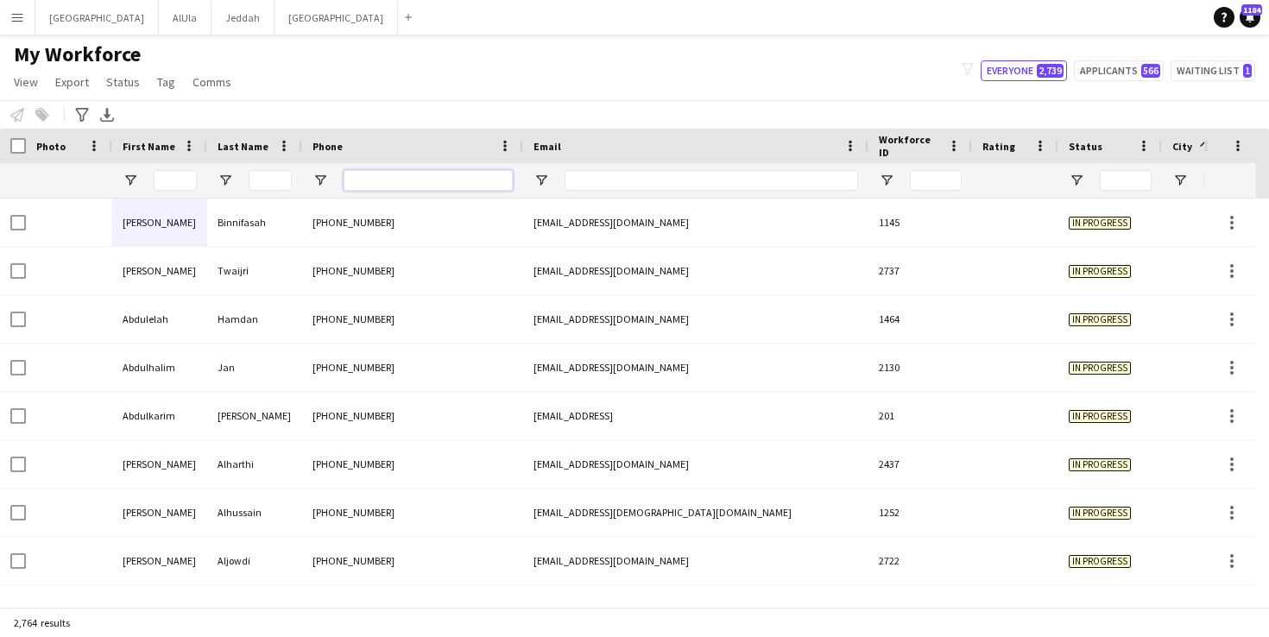
paste input "**********"
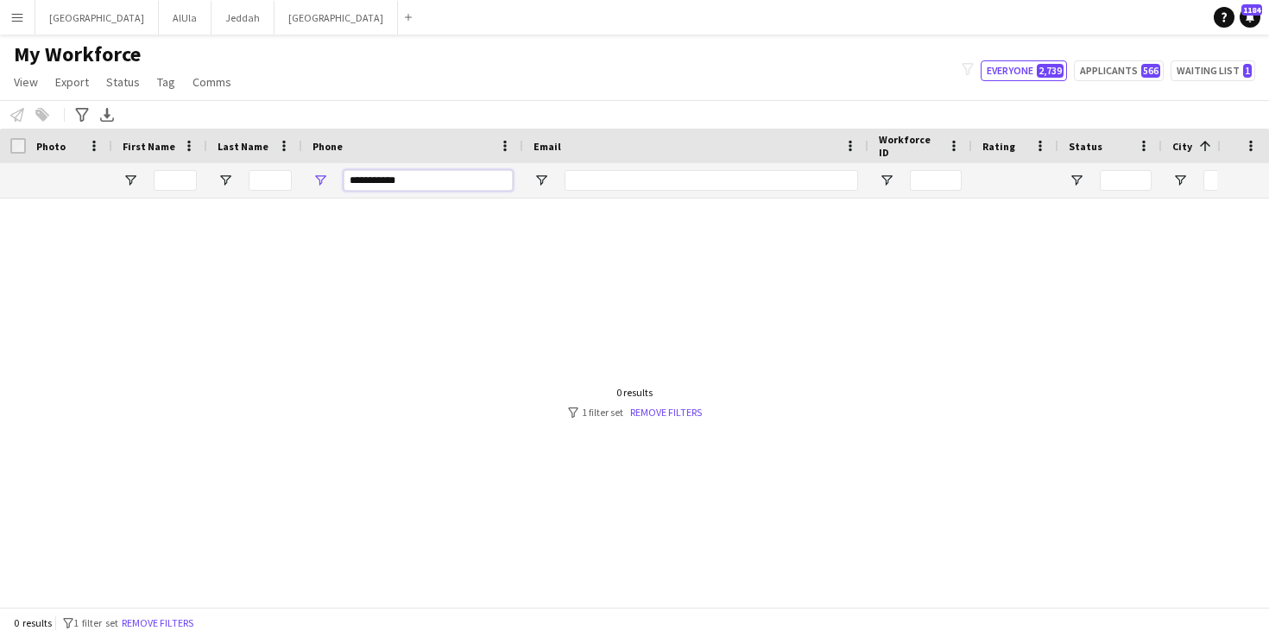
click at [380, 179] on input "**********" at bounding box center [428, 180] width 169 height 21
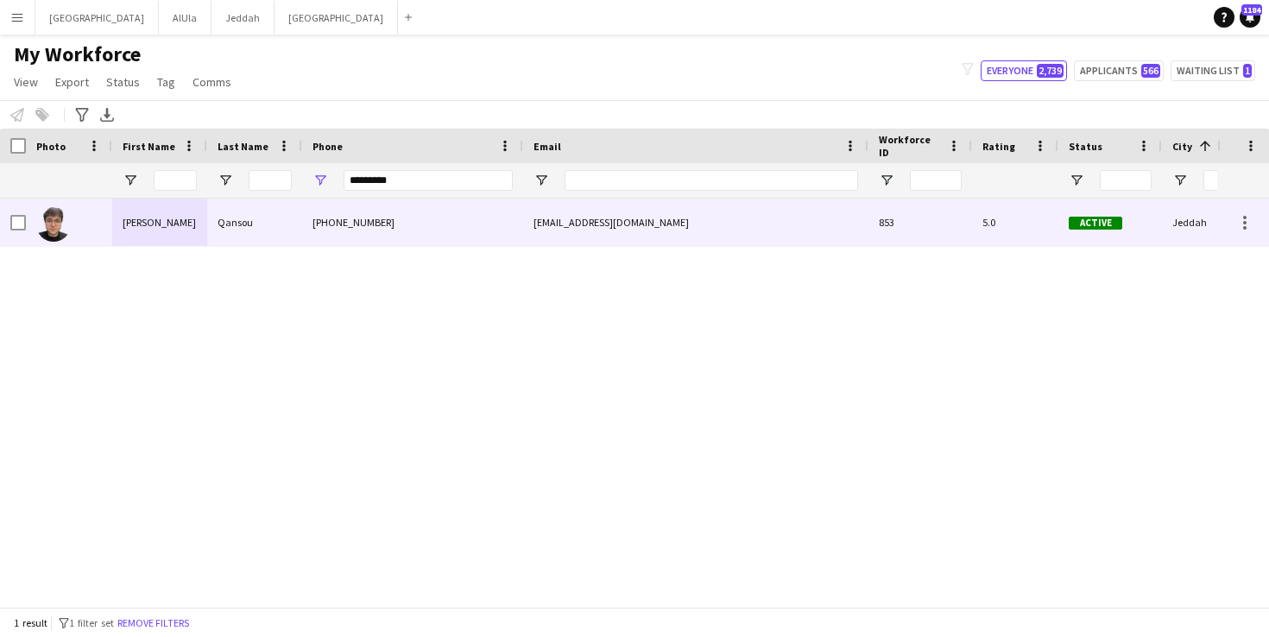
click at [522, 224] on div "[PHONE_NUMBER]" at bounding box center [412, 222] width 221 height 47
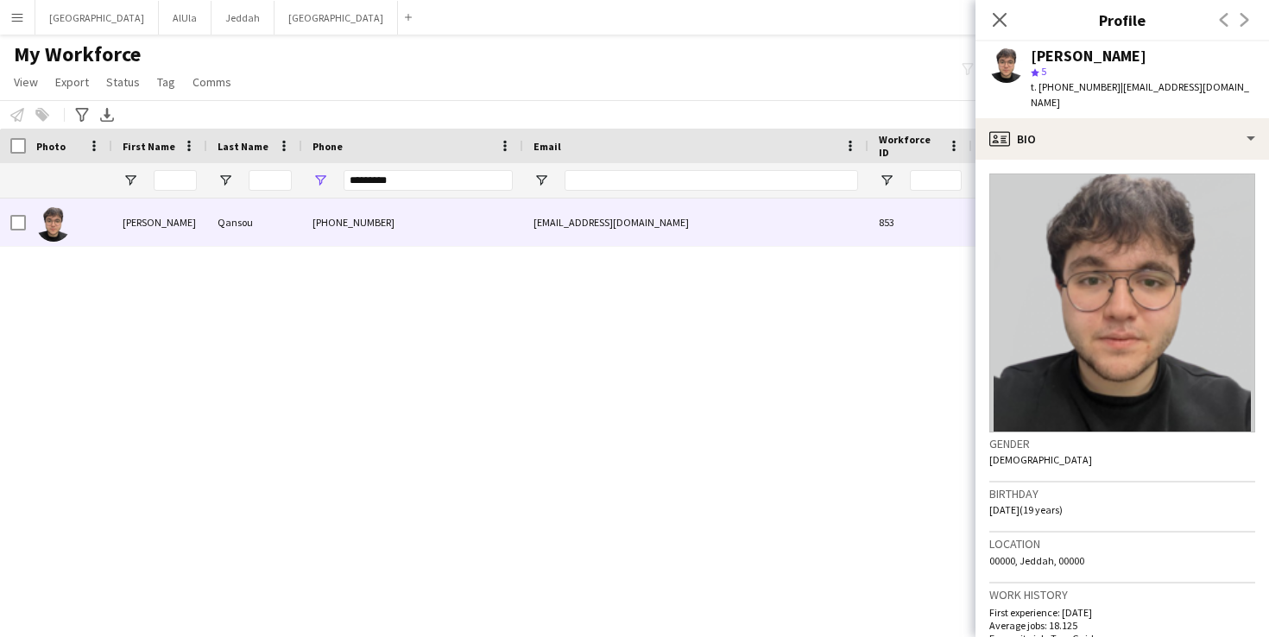
scroll to position [3, 0]
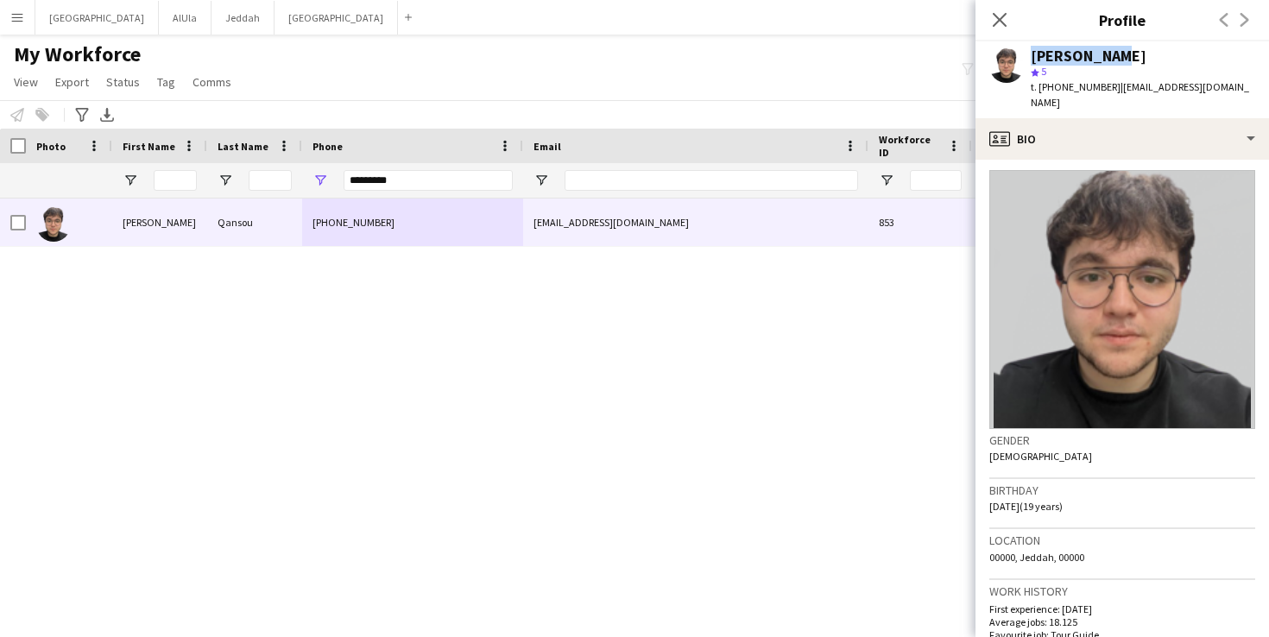
drag, startPoint x: 1107, startPoint y: 52, endPoint x: 1022, endPoint y: 53, distance: 85.5
click at [1022, 53] on div "[PERSON_NAME] star 5 t. [PHONE_NUMBER] | [EMAIL_ADDRESS][DOMAIN_NAME]" at bounding box center [1123, 79] width 294 height 77
copy div "[PERSON_NAME]"
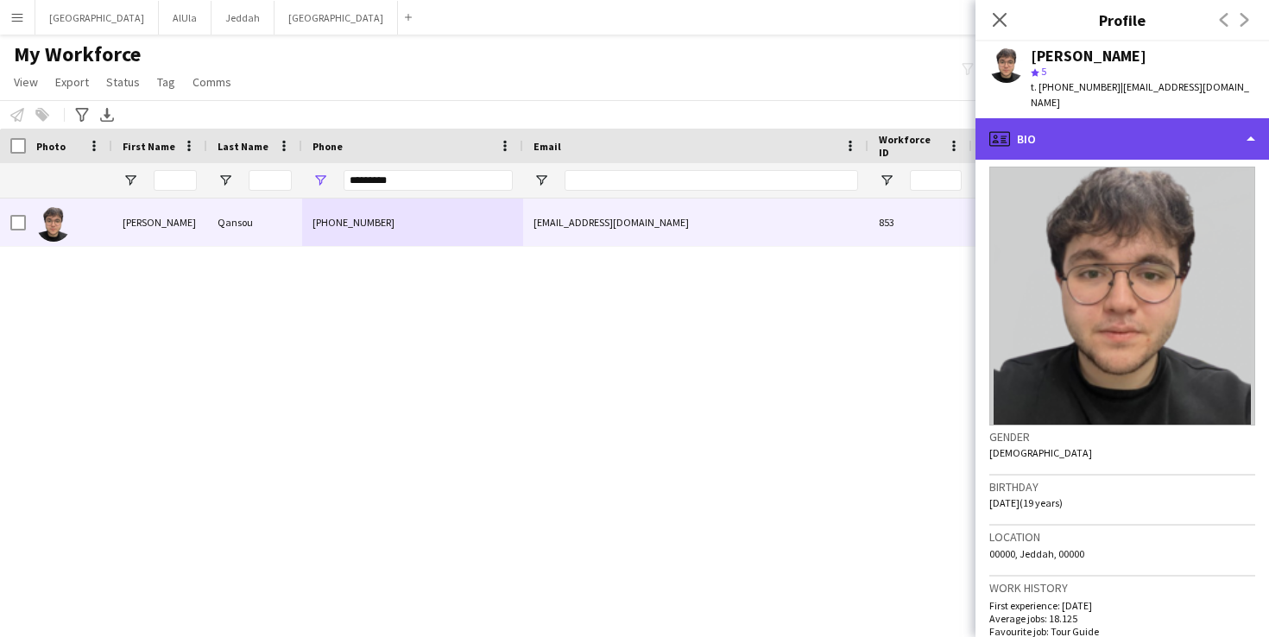
click at [1073, 127] on div "profile Bio" at bounding box center [1123, 138] width 294 height 41
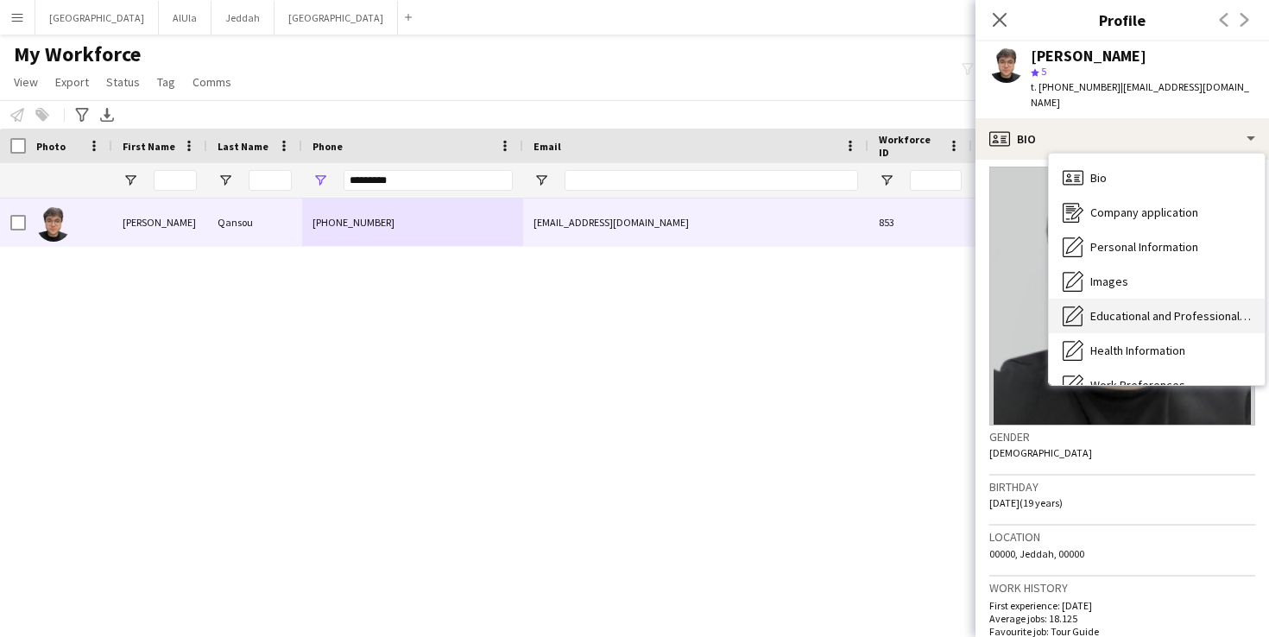
click at [1153, 299] on div "Educational and Professional Background Educational and Professional Background" at bounding box center [1157, 316] width 216 height 35
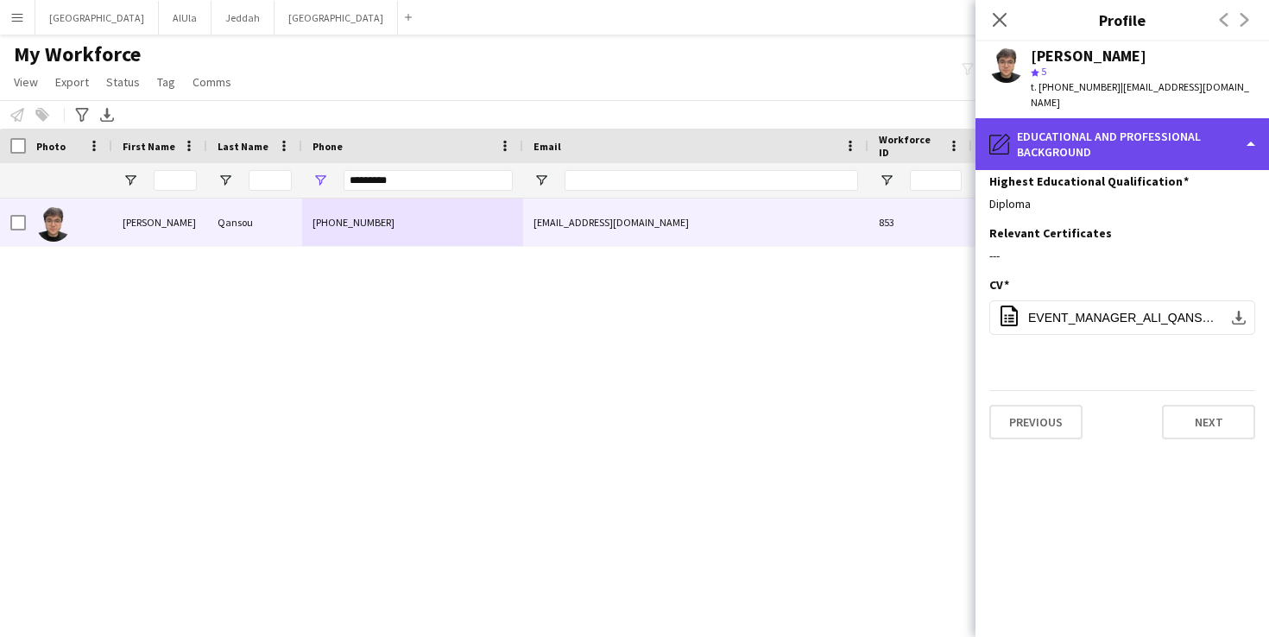
click at [1139, 136] on div "pencil4 Educational and Professional Background" at bounding box center [1123, 144] width 294 height 52
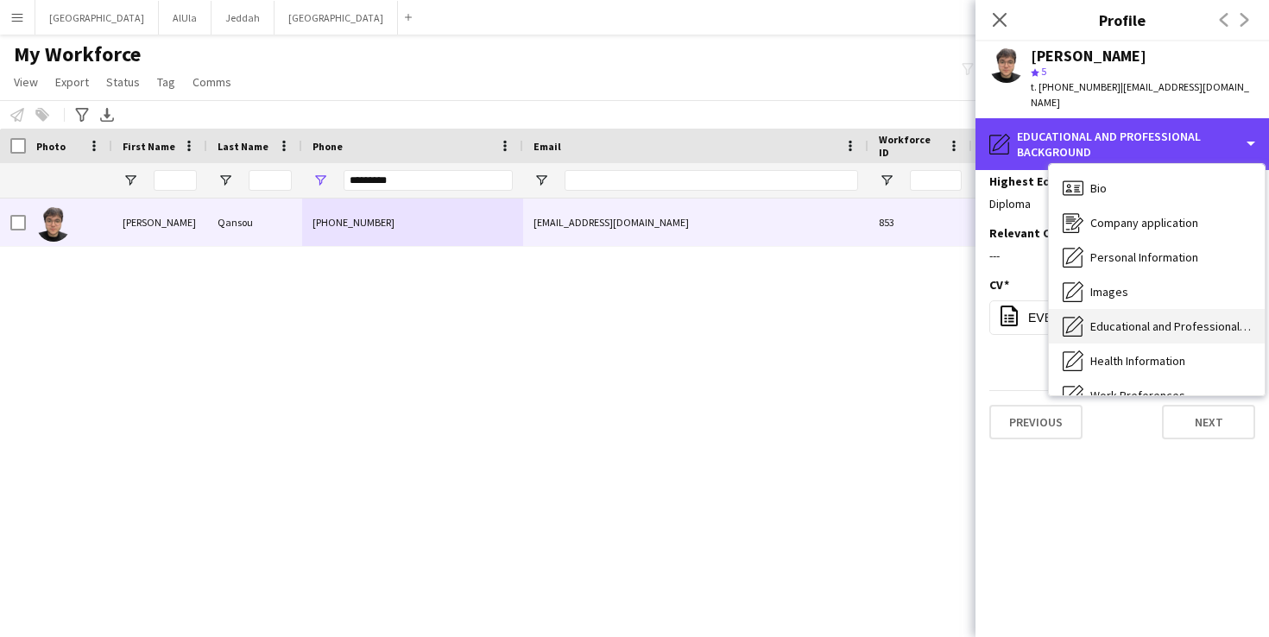
scroll to position [197, 0]
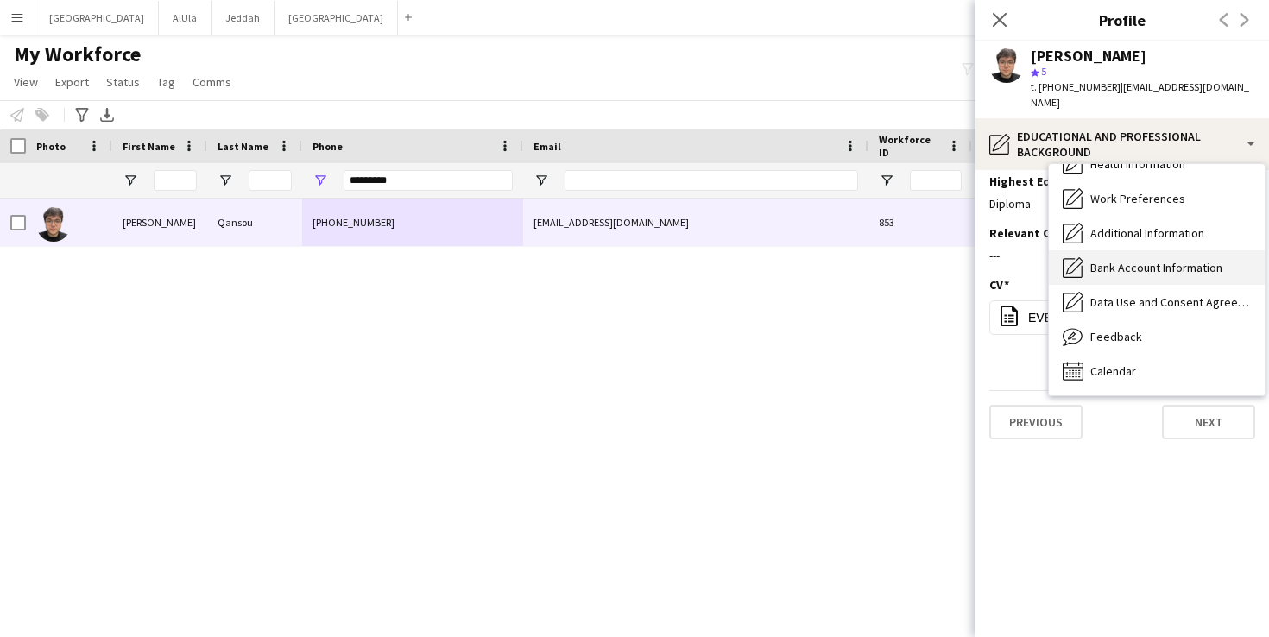
click at [1146, 260] on span "Bank Account Information" at bounding box center [1157, 268] width 132 height 16
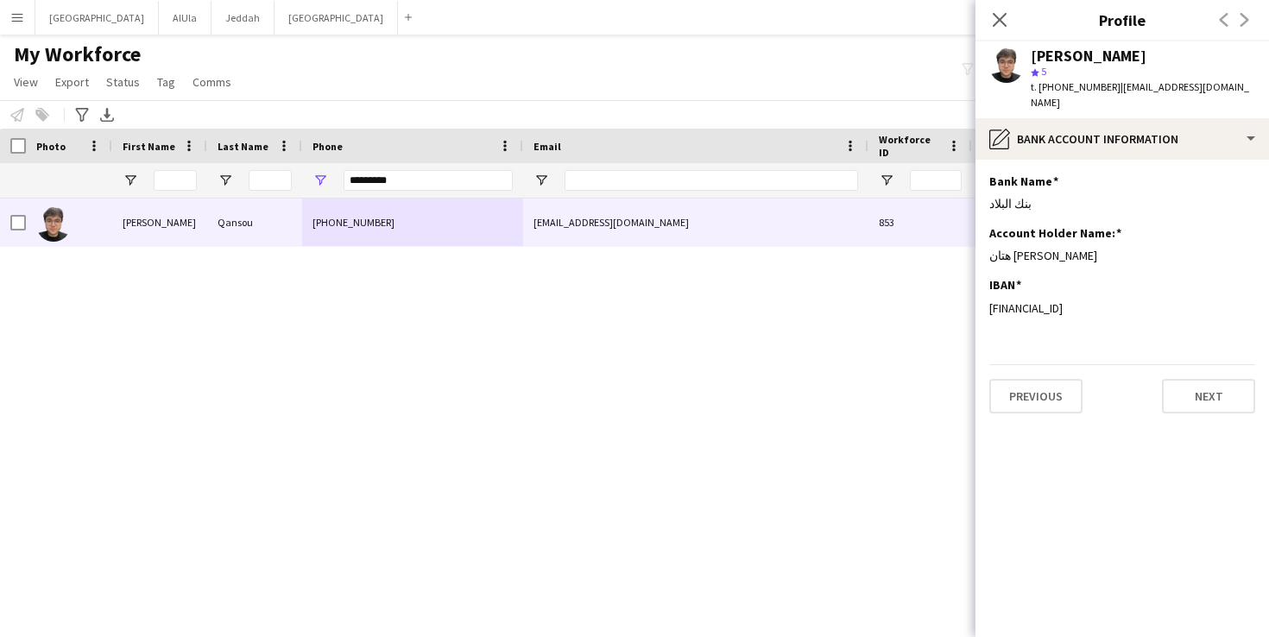
drag, startPoint x: 1165, startPoint y: 293, endPoint x: 985, endPoint y: 295, distance: 179.6
click at [985, 295] on app-section-data-types "Bank Name Edit this field بنك البلاد Account Holder Name: Edit this field هتان …" at bounding box center [1123, 399] width 294 height 478
copy div "[FINANCIAL_ID]"
click at [191, 379] on div "[PERSON_NAME] [PHONE_NUMBER] [EMAIL_ADDRESS][DOMAIN_NAME] 853 5.0 Active Jeddah…" at bounding box center [609, 397] width 1218 height 396
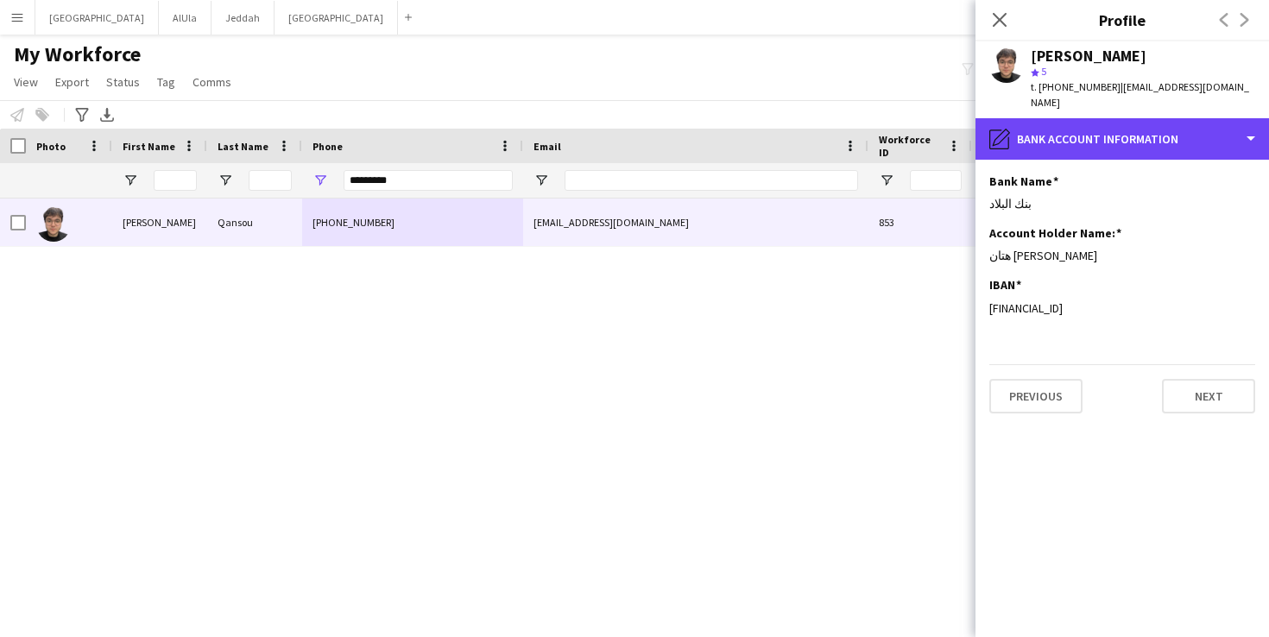
click at [1105, 130] on div "pencil4 Bank Account Information" at bounding box center [1123, 138] width 294 height 41
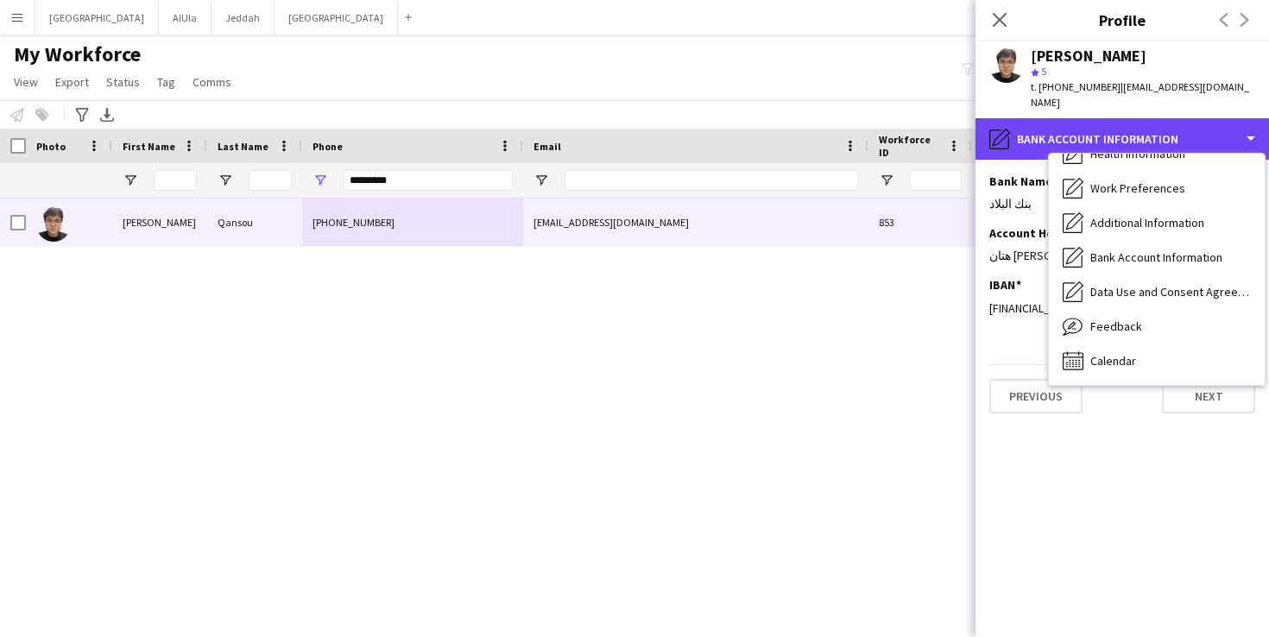
scroll to position [0, 0]
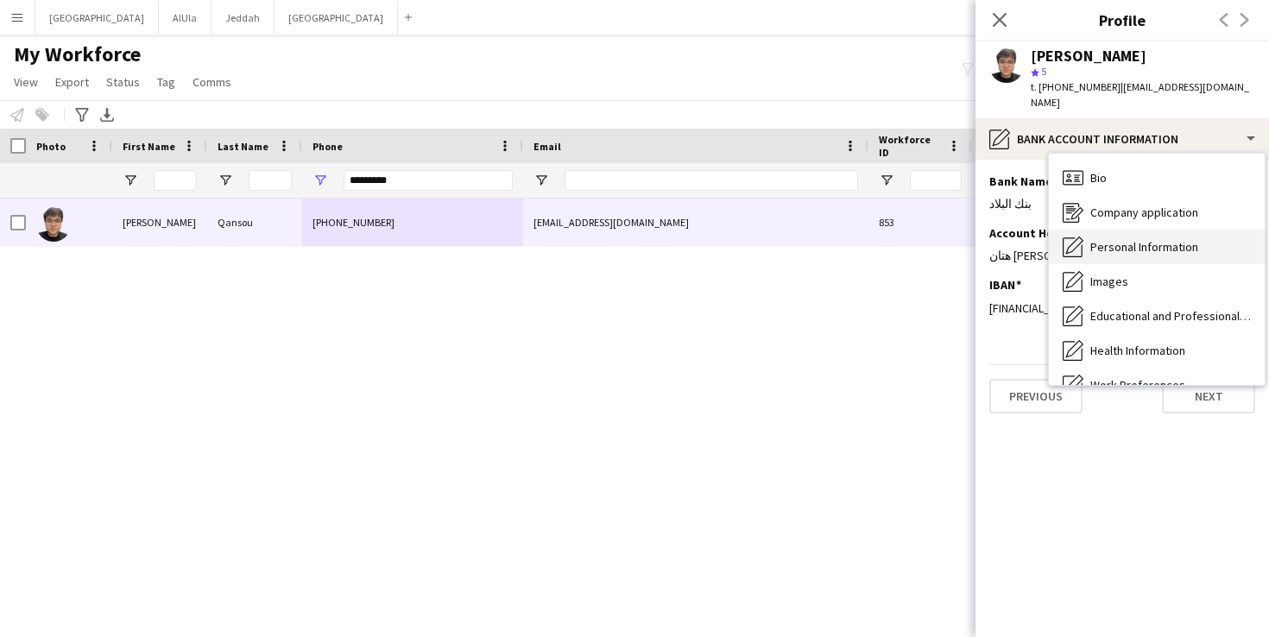
click at [1136, 239] on span "Personal Information" at bounding box center [1145, 247] width 108 height 16
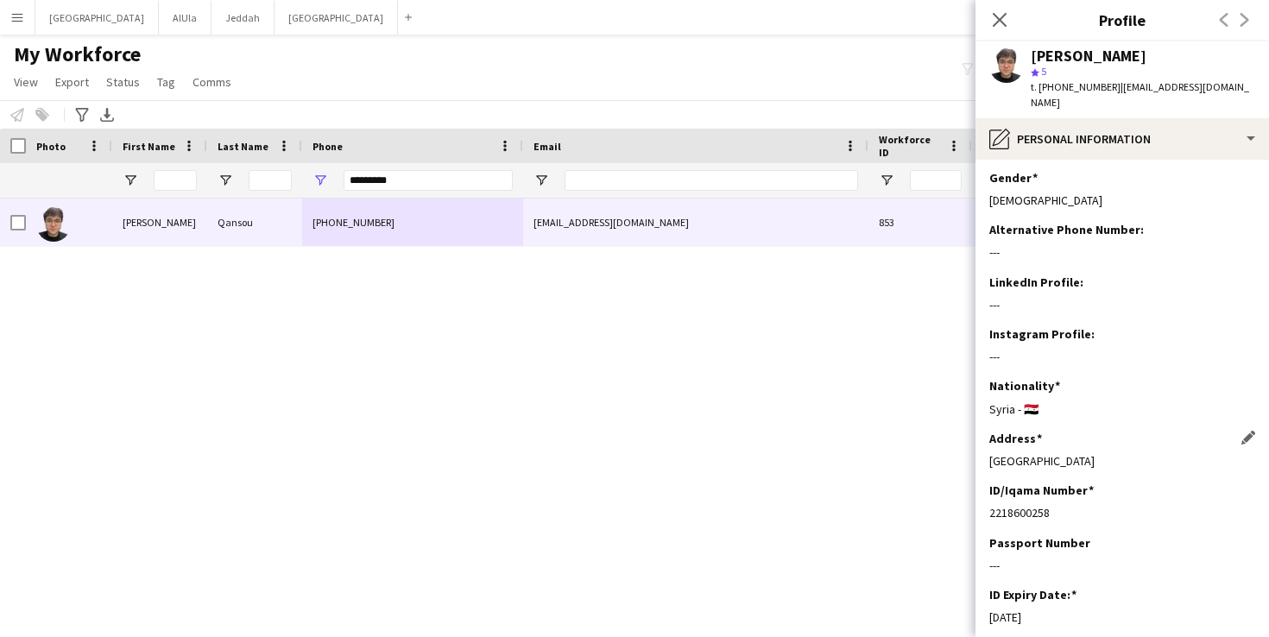
scroll to position [203, 0]
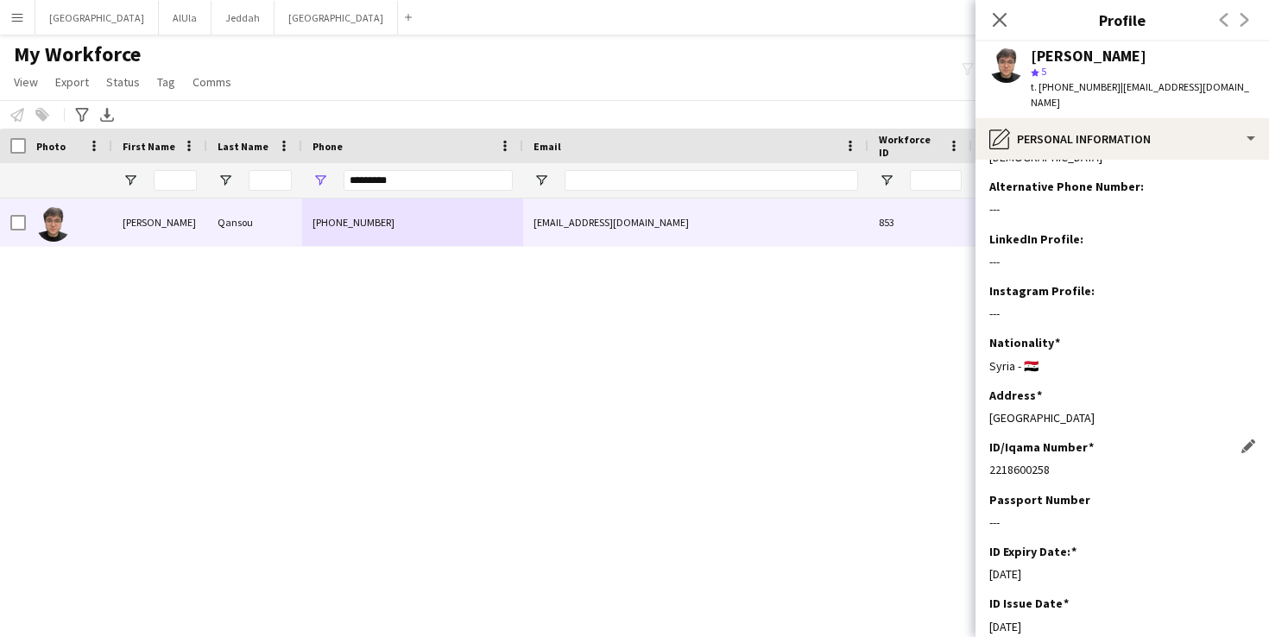
click at [1041, 462] on div "2218600258" at bounding box center [1123, 470] width 266 height 16
click at [1042, 462] on div "2218600258" at bounding box center [1123, 470] width 266 height 16
click at [1041, 462] on div "2218600258" at bounding box center [1123, 470] width 266 height 16
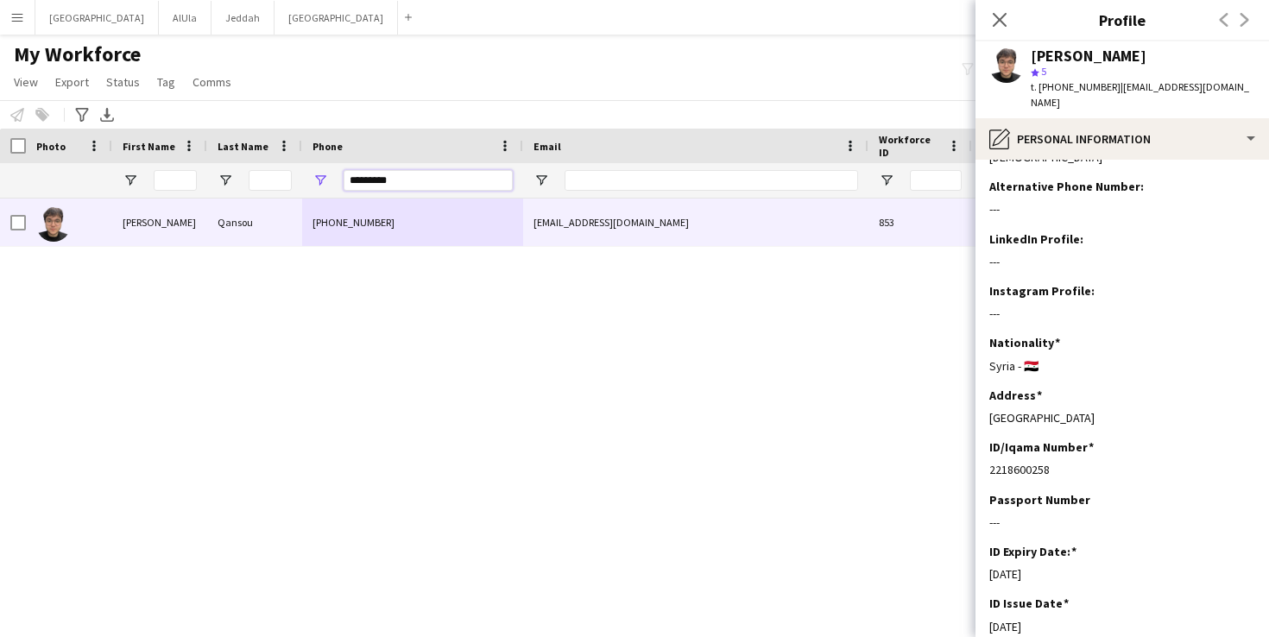
drag, startPoint x: 408, startPoint y: 186, endPoint x: 263, endPoint y: 189, distance: 145.1
click at [263, 189] on div at bounding box center [936, 180] width 1872 height 35
paste input "**********"
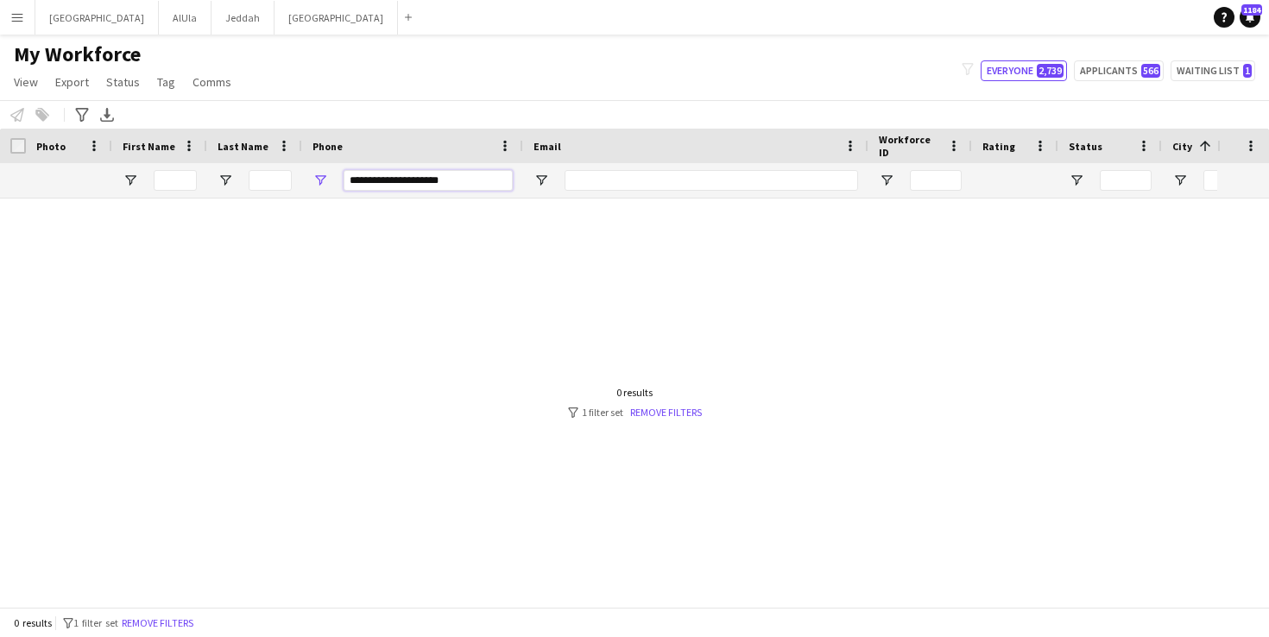
drag, startPoint x: 473, startPoint y: 183, endPoint x: 324, endPoint y: 181, distance: 149.4
click at [325, 181] on div "**********" at bounding box center [412, 180] width 221 height 35
paste input "Phone Filter Input"
click at [381, 180] on input "**********" at bounding box center [428, 180] width 169 height 21
drag, startPoint x: 421, startPoint y: 166, endPoint x: 440, endPoint y: 180, distance: 23.3
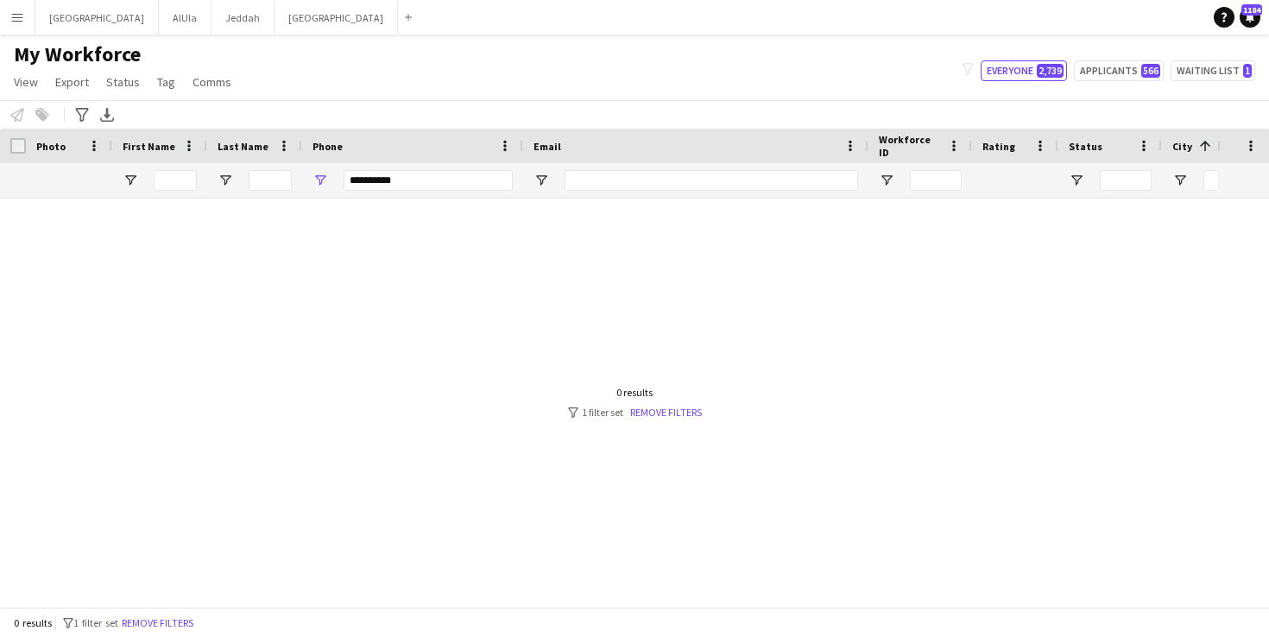
click at [422, 168] on div "**********" at bounding box center [428, 180] width 169 height 35
click at [440, 180] on input "**********" at bounding box center [428, 180] width 169 height 21
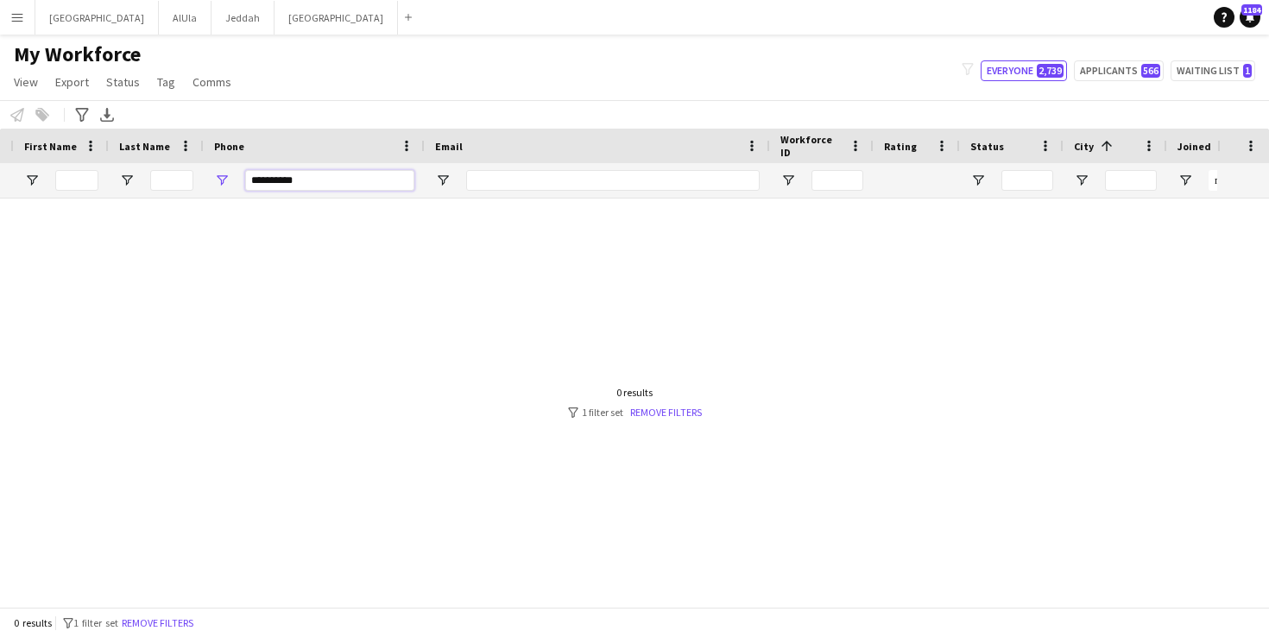
scroll to position [0, 0]
click at [298, 328] on div at bounding box center [609, 397] width 1218 height 396
click at [256, 179] on input "**********" at bounding box center [329, 180] width 169 height 21
click at [354, 181] on input "**********" at bounding box center [329, 180] width 169 height 21
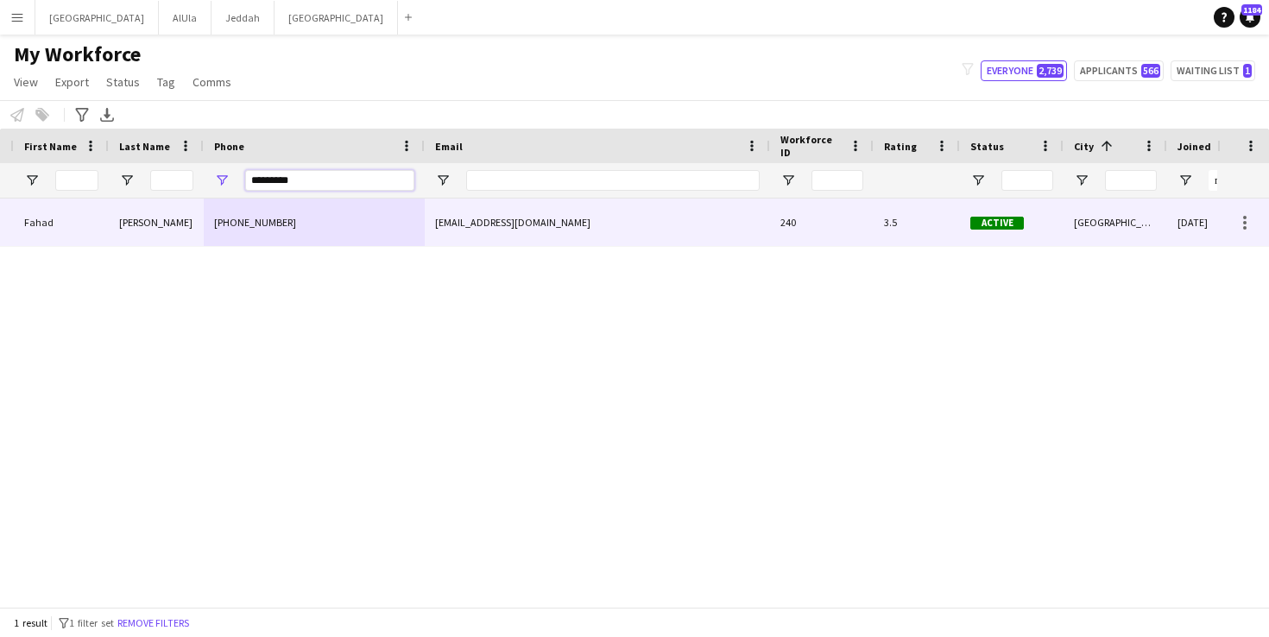
type input "*********"
click at [175, 235] on div "[PERSON_NAME]" at bounding box center [156, 222] width 95 height 47
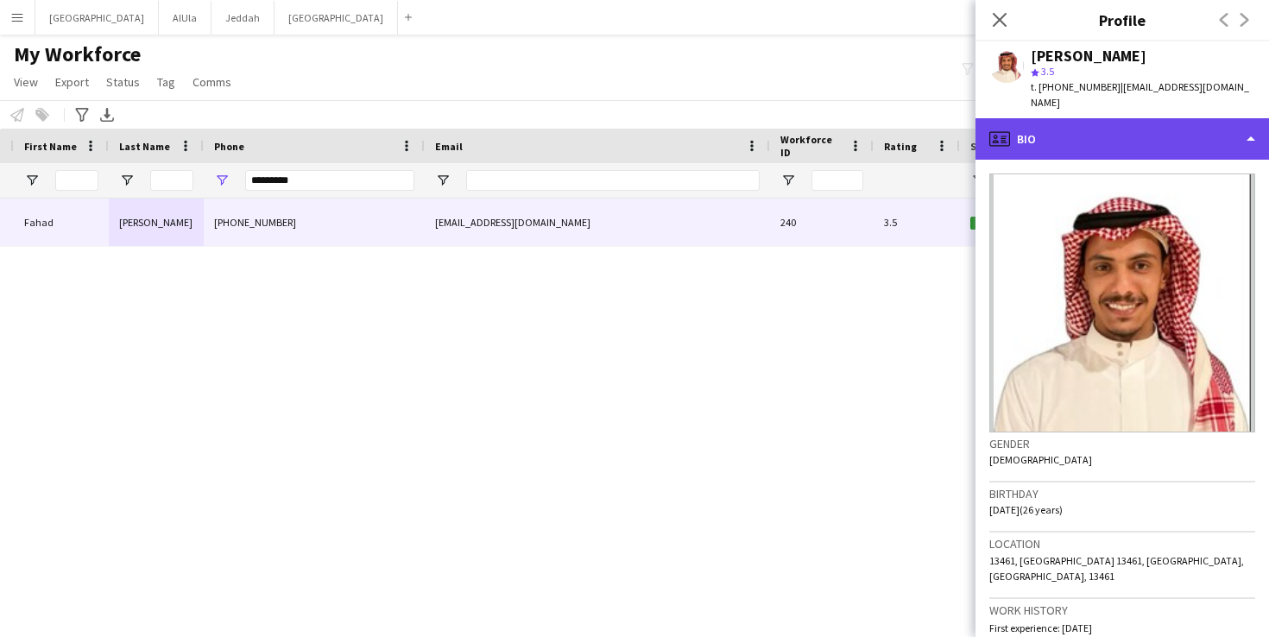
click at [1191, 127] on div "profile Bio" at bounding box center [1123, 138] width 294 height 41
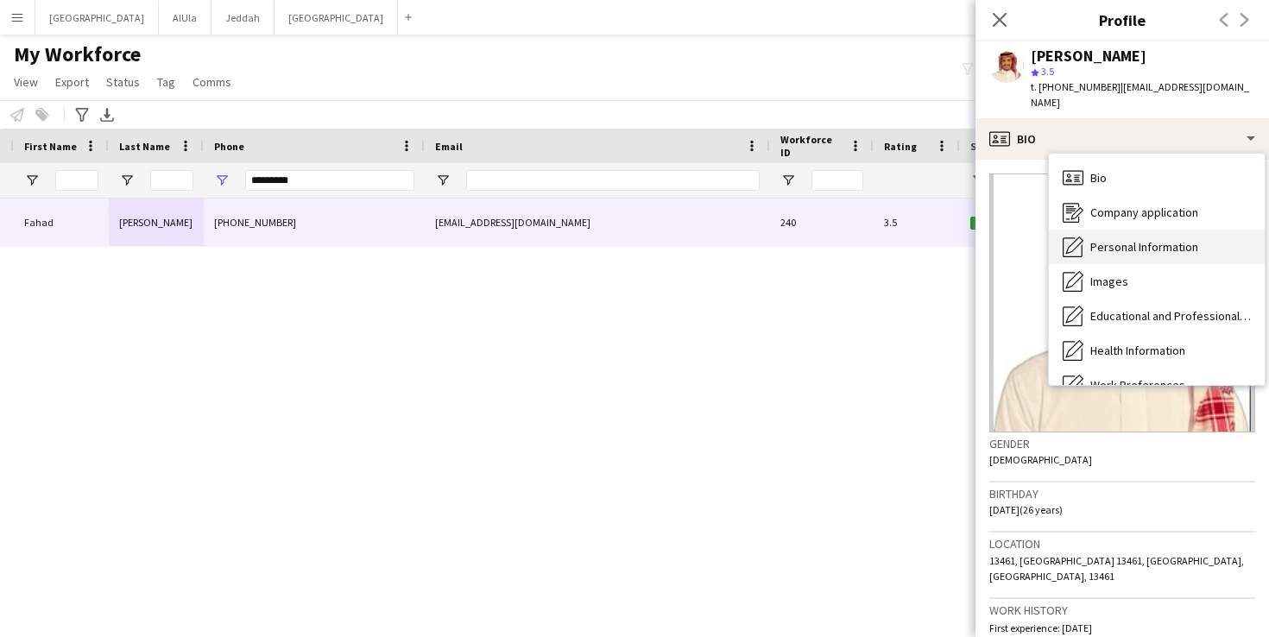
click at [1181, 239] on span "Personal Information" at bounding box center [1145, 247] width 108 height 16
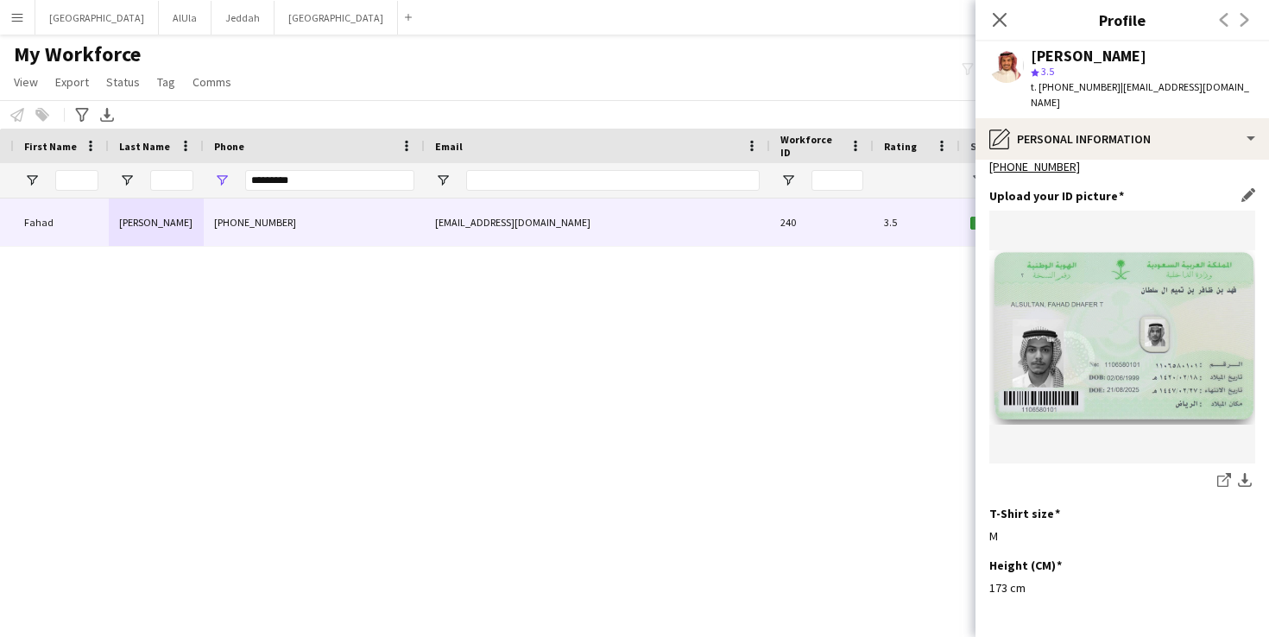
scroll to position [221, 0]
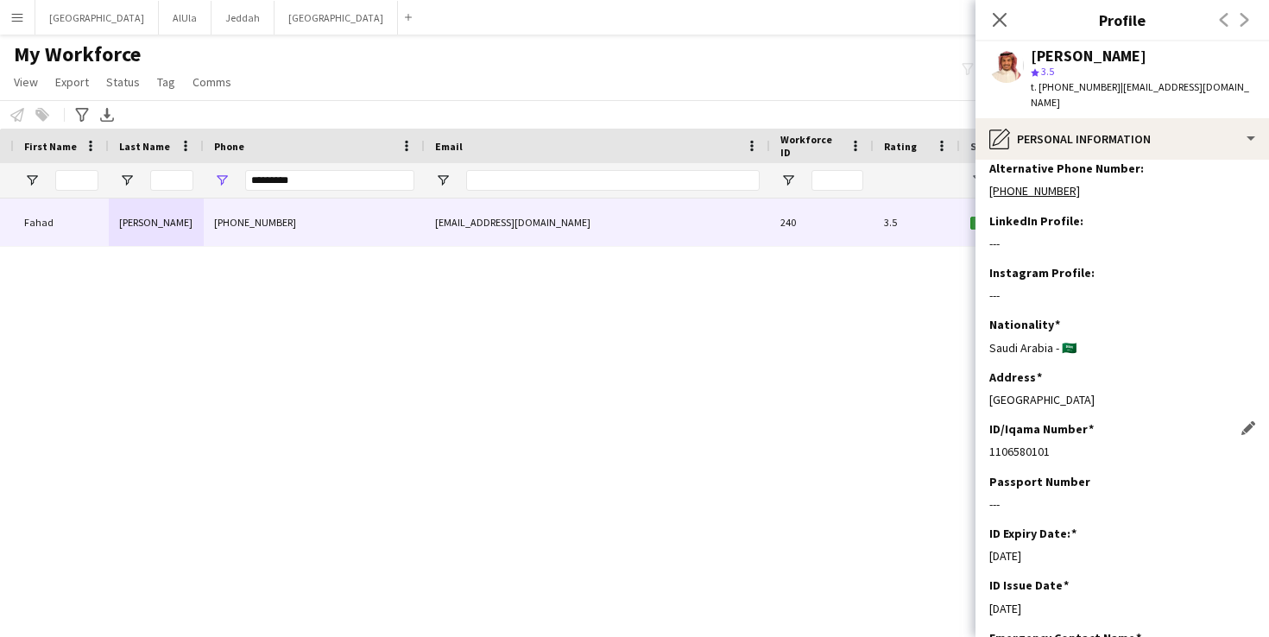
click at [1021, 444] on div "1106580101" at bounding box center [1123, 452] width 266 height 16
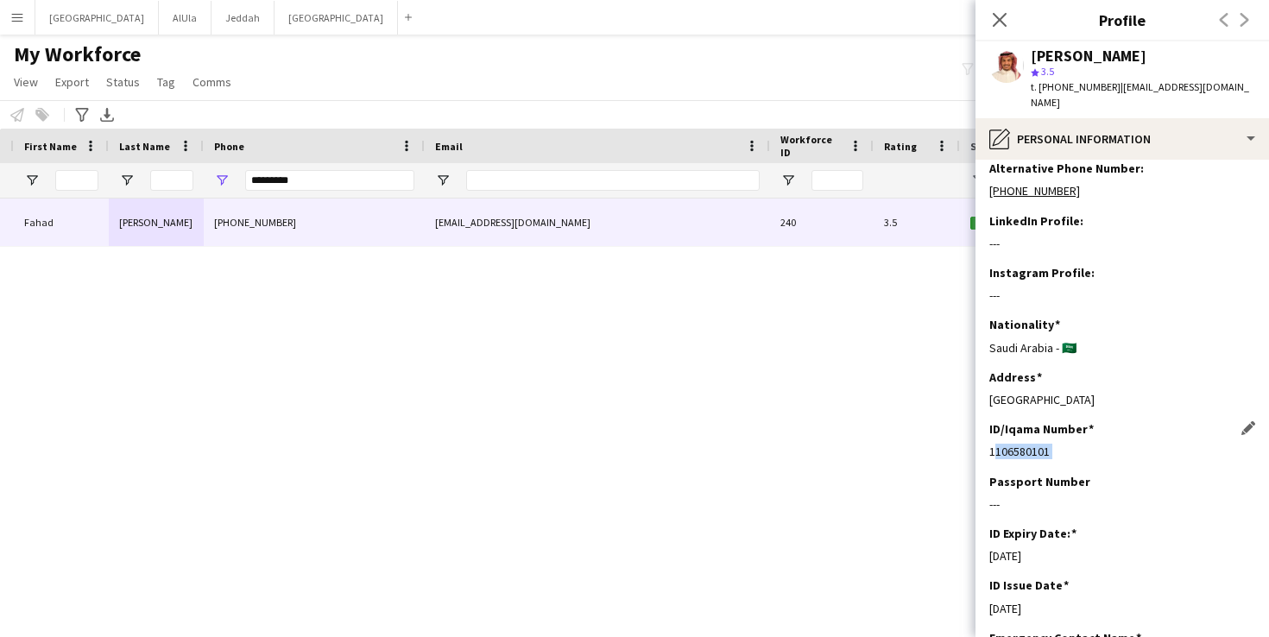
click at [1021, 444] on div "1106580101" at bounding box center [1123, 452] width 266 height 16
click at [1091, 444] on div "1106580101" at bounding box center [1123, 452] width 266 height 16
click at [1029, 444] on div "1106580101" at bounding box center [1123, 452] width 266 height 16
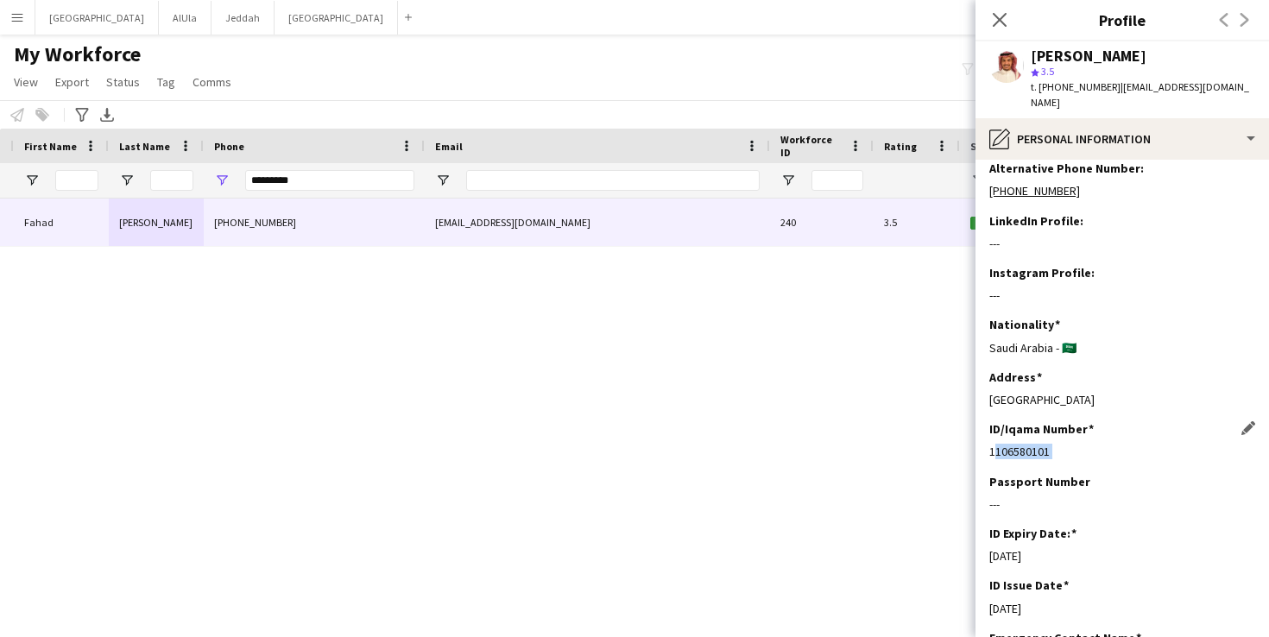
click at [1029, 444] on div "1106580101" at bounding box center [1123, 452] width 266 height 16
click at [1062, 444] on div "1106580101" at bounding box center [1123, 452] width 266 height 16
click at [1079, 396] on div "Address Edit this field [GEOGRAPHIC_DATA]" at bounding box center [1123, 396] width 266 height 52
click at [1038, 444] on div "1106580101" at bounding box center [1123, 452] width 266 height 16
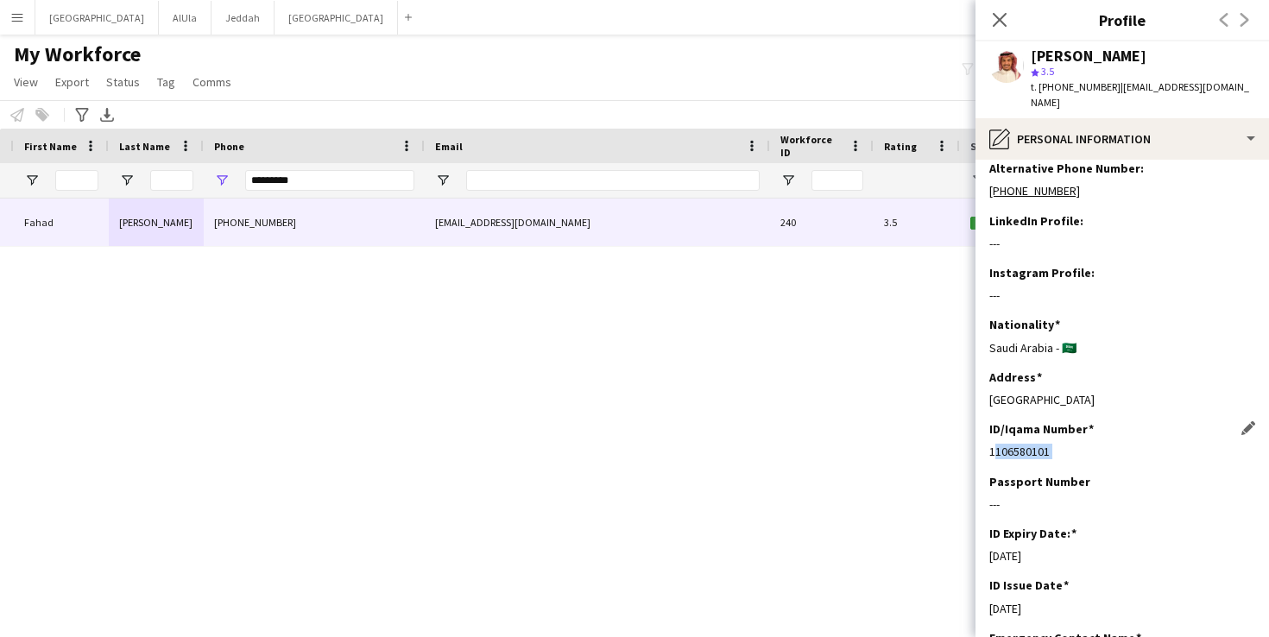
click at [1038, 444] on div "1106580101" at bounding box center [1123, 452] width 266 height 16
click at [1046, 444] on div "1106580101" at bounding box center [1123, 452] width 266 height 16
click at [1125, 444] on div "1106580101" at bounding box center [1123, 452] width 266 height 16
click at [1045, 444] on div "1106580101" at bounding box center [1123, 452] width 266 height 16
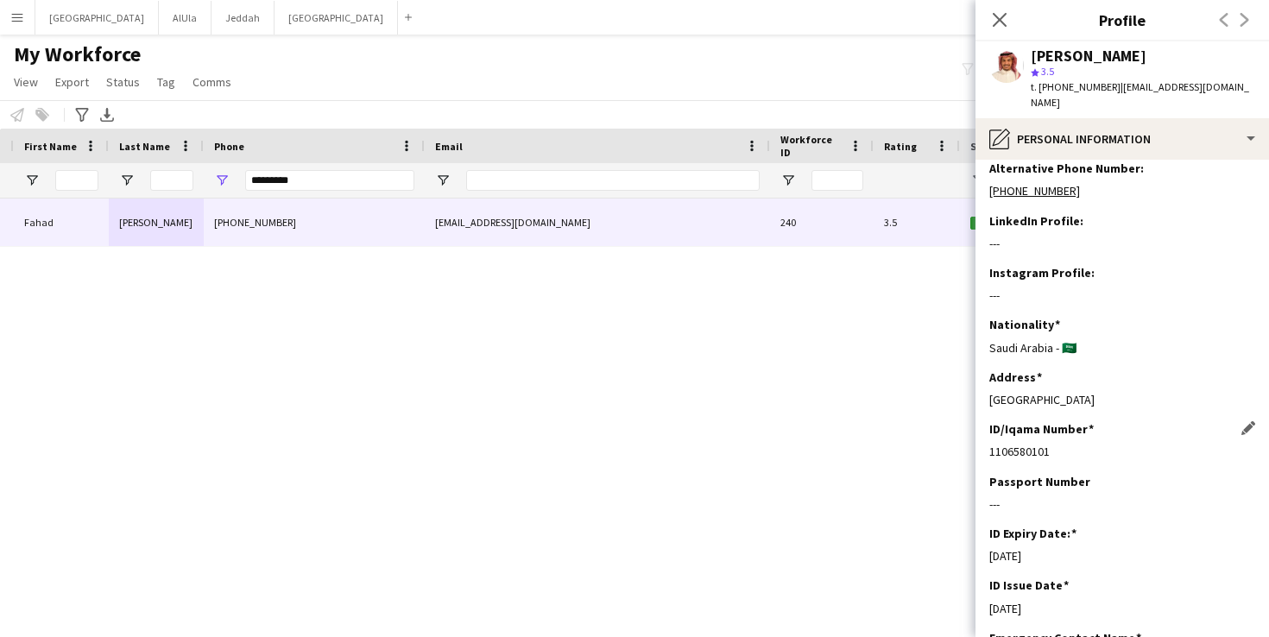
click at [1045, 444] on div "1106580101" at bounding box center [1123, 452] width 266 height 16
copy div "1106580101"
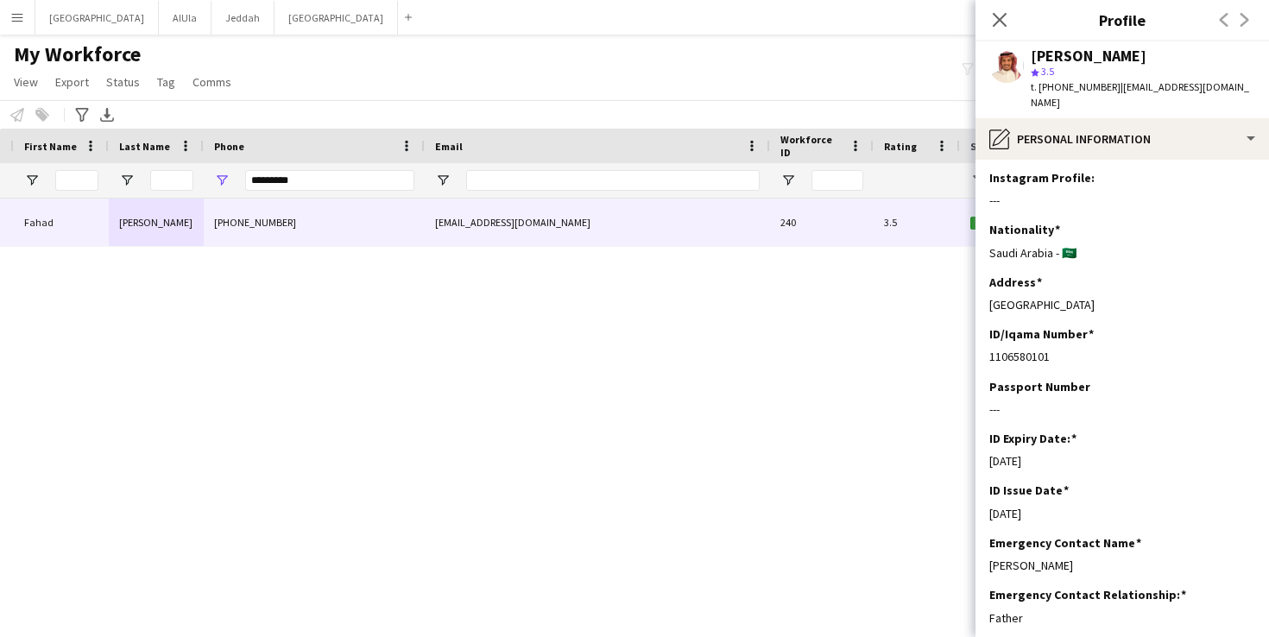
scroll to position [469, 0]
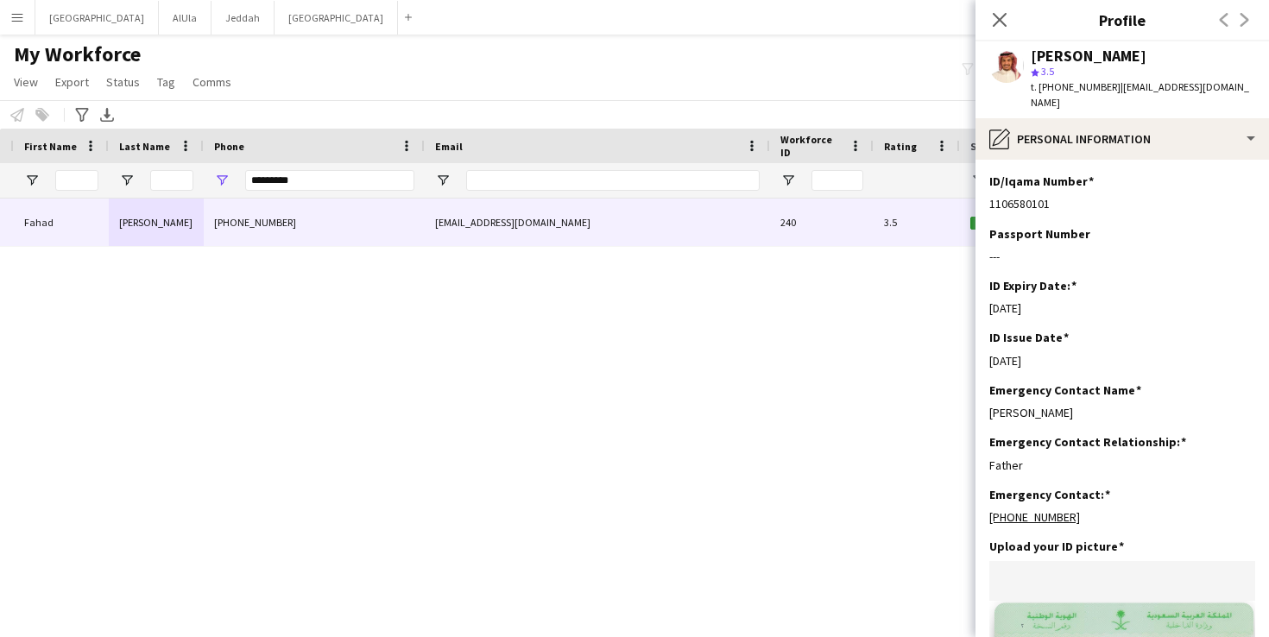
click at [1020, 196] on div "1106580101" at bounding box center [1123, 204] width 266 height 16
click at [1023, 196] on div "1106580101" at bounding box center [1123, 204] width 266 height 16
click at [1022, 196] on div "1106580101" at bounding box center [1123, 204] width 266 height 16
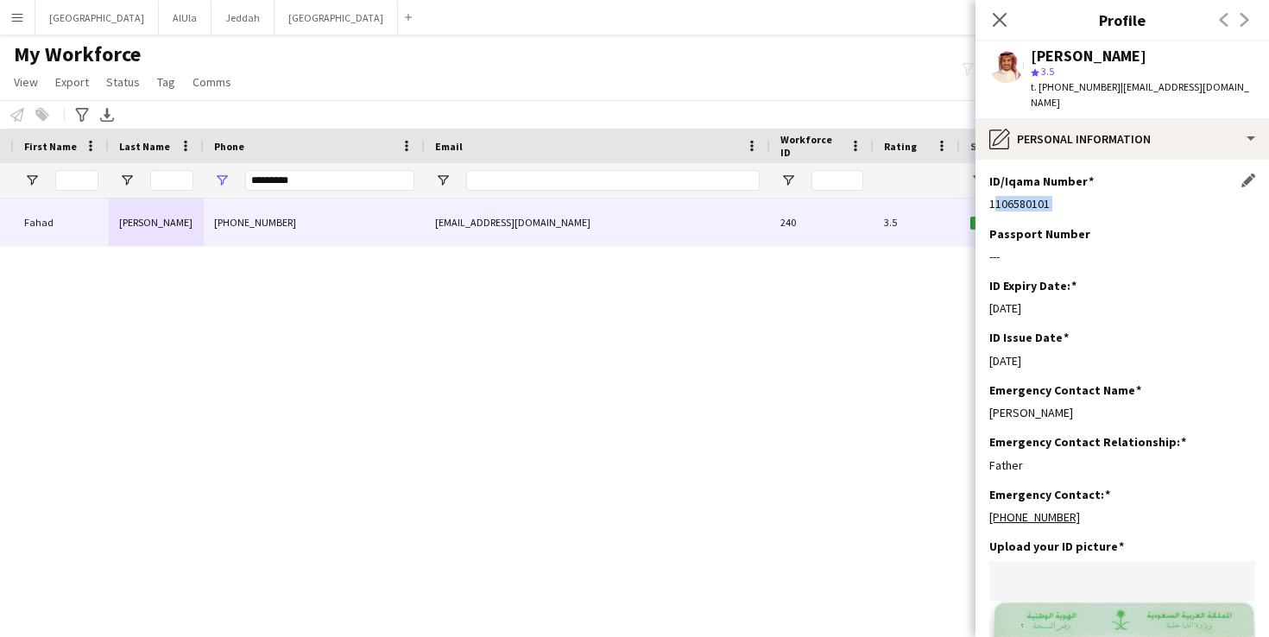
click at [1022, 196] on div "1106580101" at bounding box center [1123, 204] width 266 height 16
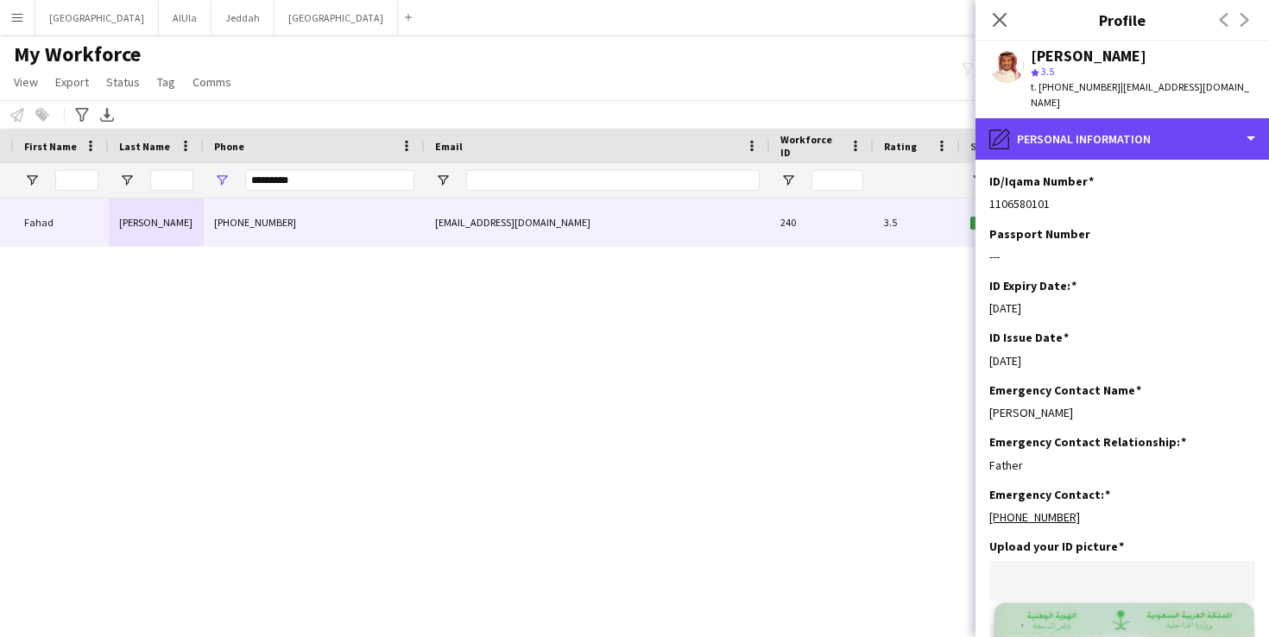
click at [1147, 127] on div "pencil4 Personal Information" at bounding box center [1123, 138] width 294 height 41
click at [1155, 134] on div "pencil4 Personal Information" at bounding box center [1123, 138] width 294 height 41
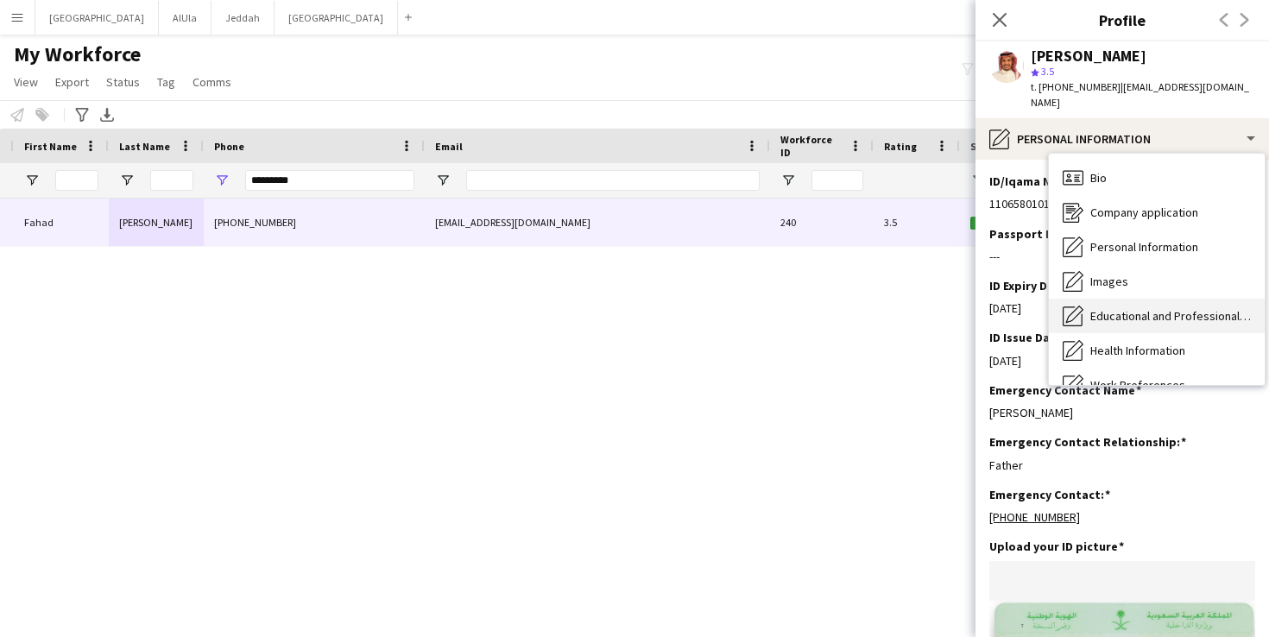
click at [1187, 299] on div "Educational and Professional Background Educational and Professional Background" at bounding box center [1157, 316] width 216 height 35
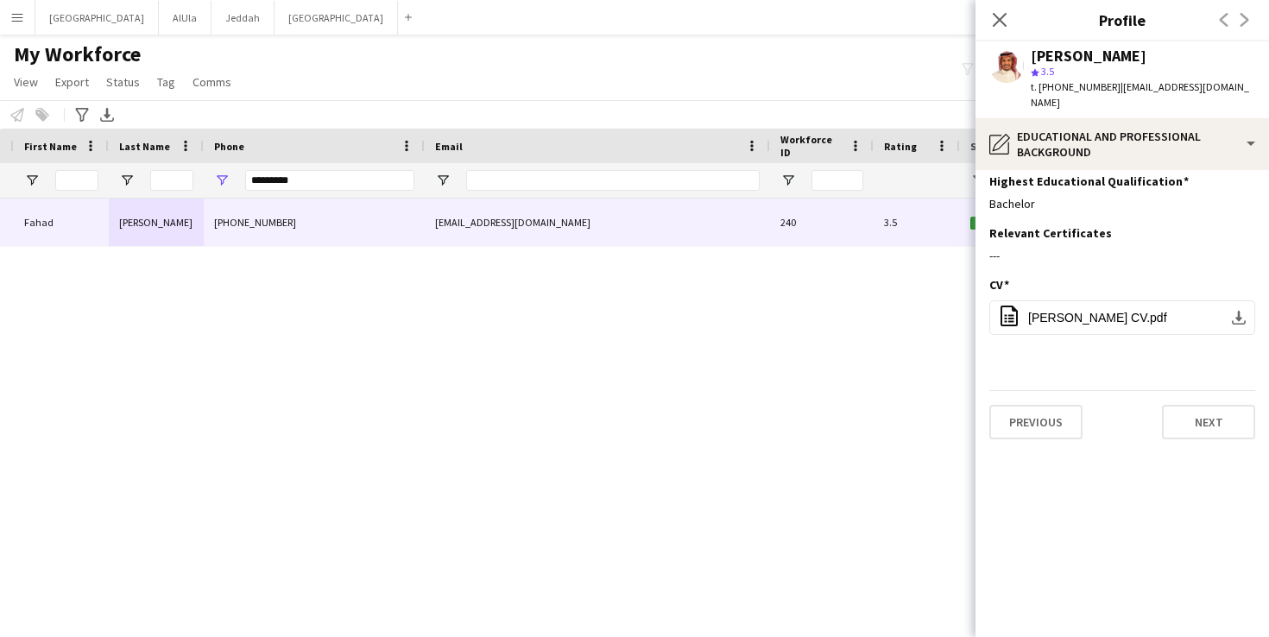
scroll to position [0, 0]
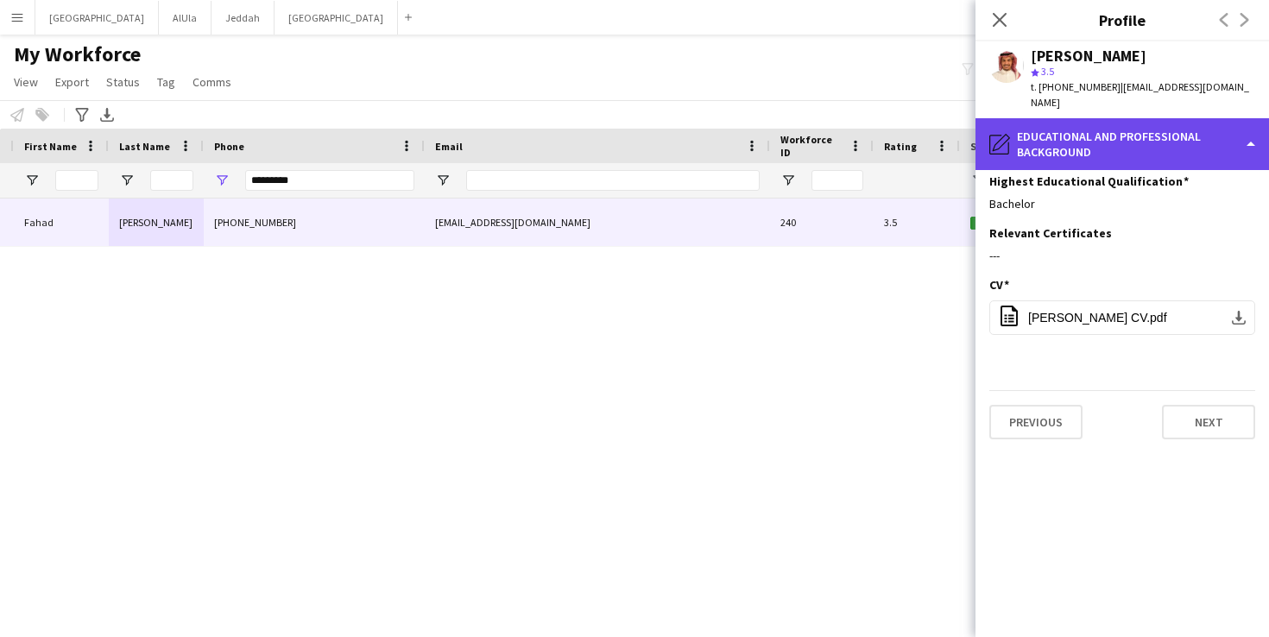
click at [1102, 130] on div "pencil4 Educational and Professional Background" at bounding box center [1123, 144] width 294 height 52
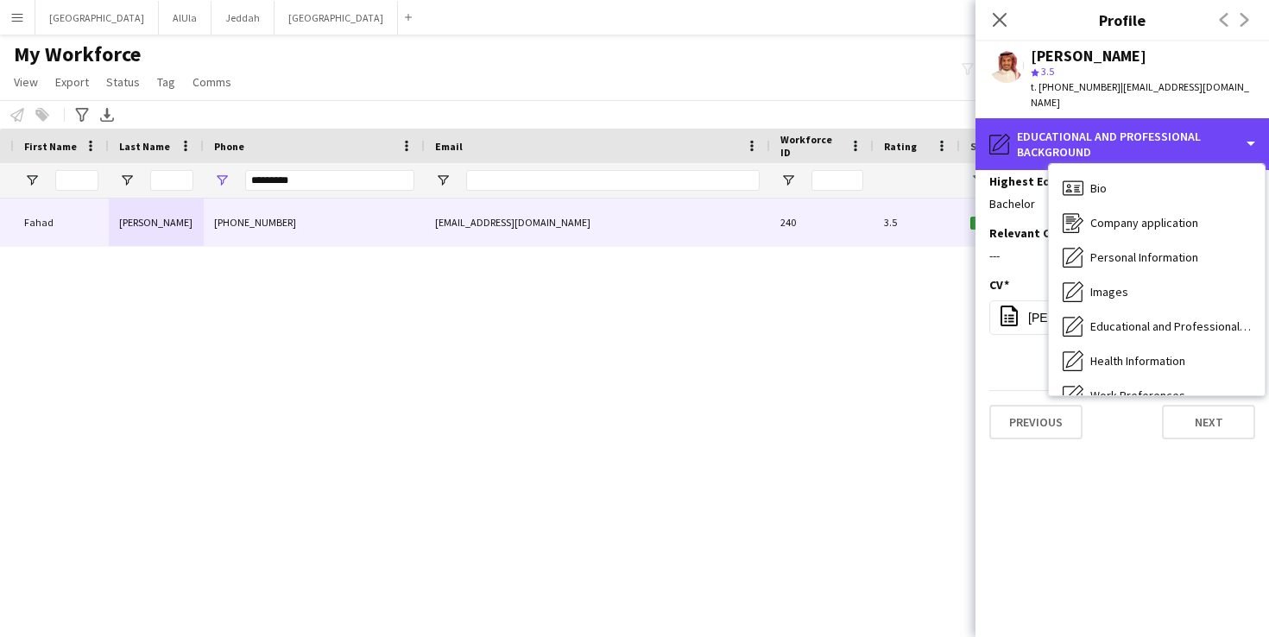
scroll to position [197, 0]
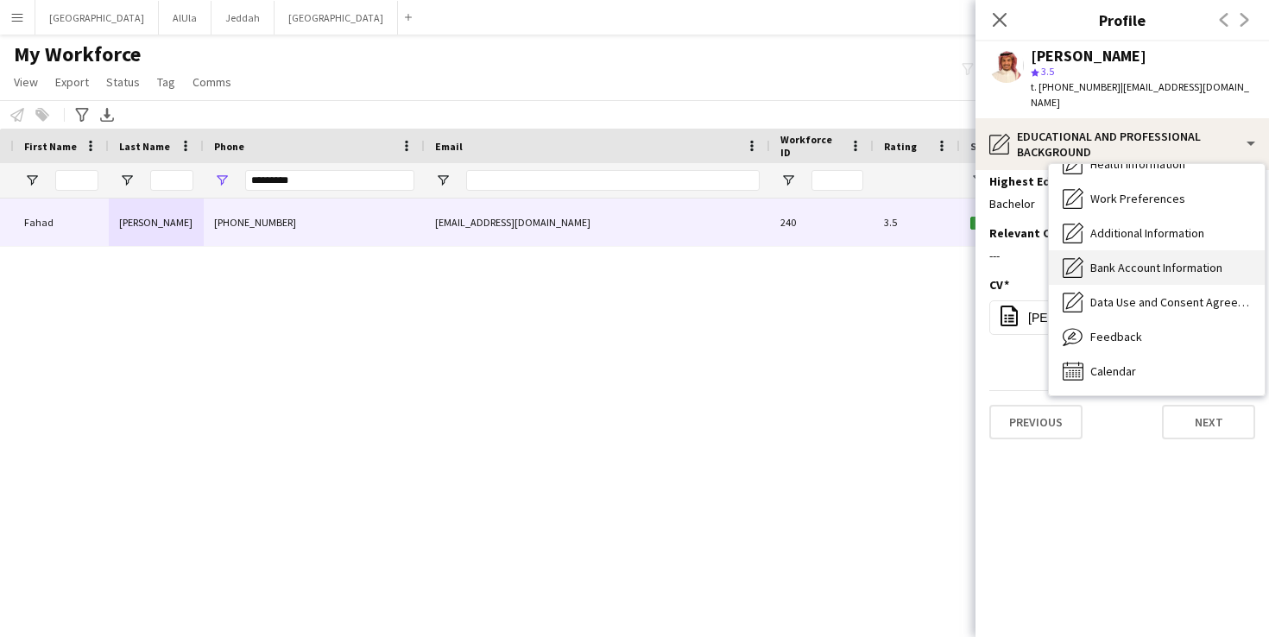
click at [1134, 260] on span "Bank Account Information" at bounding box center [1157, 268] width 132 height 16
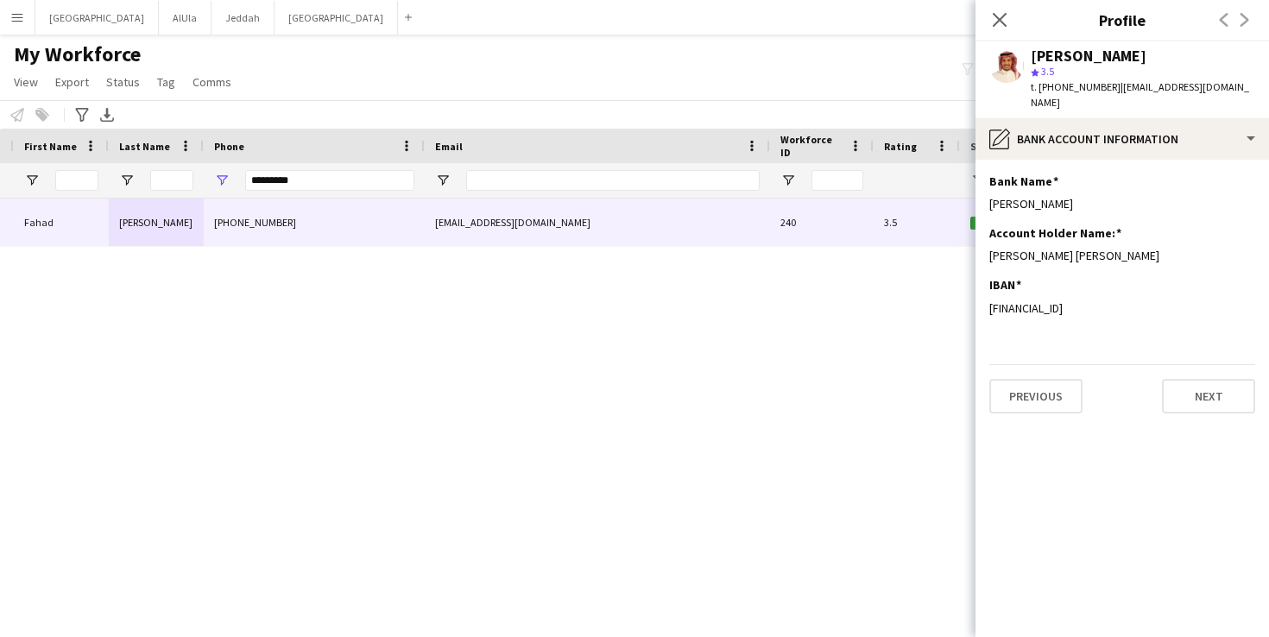
drag, startPoint x: 1140, startPoint y: 295, endPoint x: 984, endPoint y: 297, distance: 156.3
click at [984, 297] on app-section-data-types "Bank Name Edit this field [PERSON_NAME] Account Holder Name: Edit this field [P…" at bounding box center [1123, 399] width 294 height 478
copy div "[FINANCIAL_ID]"
drag, startPoint x: 7, startPoint y: 266, endPoint x: 1130, endPoint y: 294, distance: 1123.9
click at [1128, 301] on div "[FINANCIAL_ID]" at bounding box center [1123, 309] width 266 height 16
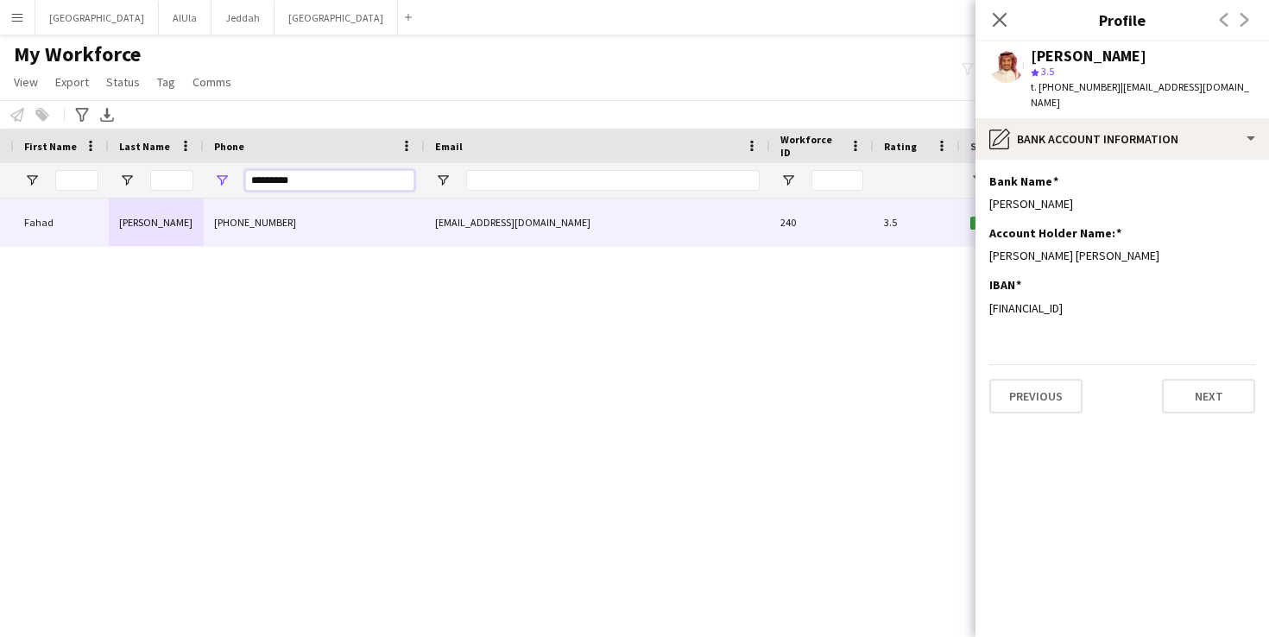
drag, startPoint x: 329, startPoint y: 187, endPoint x: 99, endPoint y: 177, distance: 229.9
click at [102, 177] on div at bounding box center [838, 180] width 1872 height 35
type input "*"
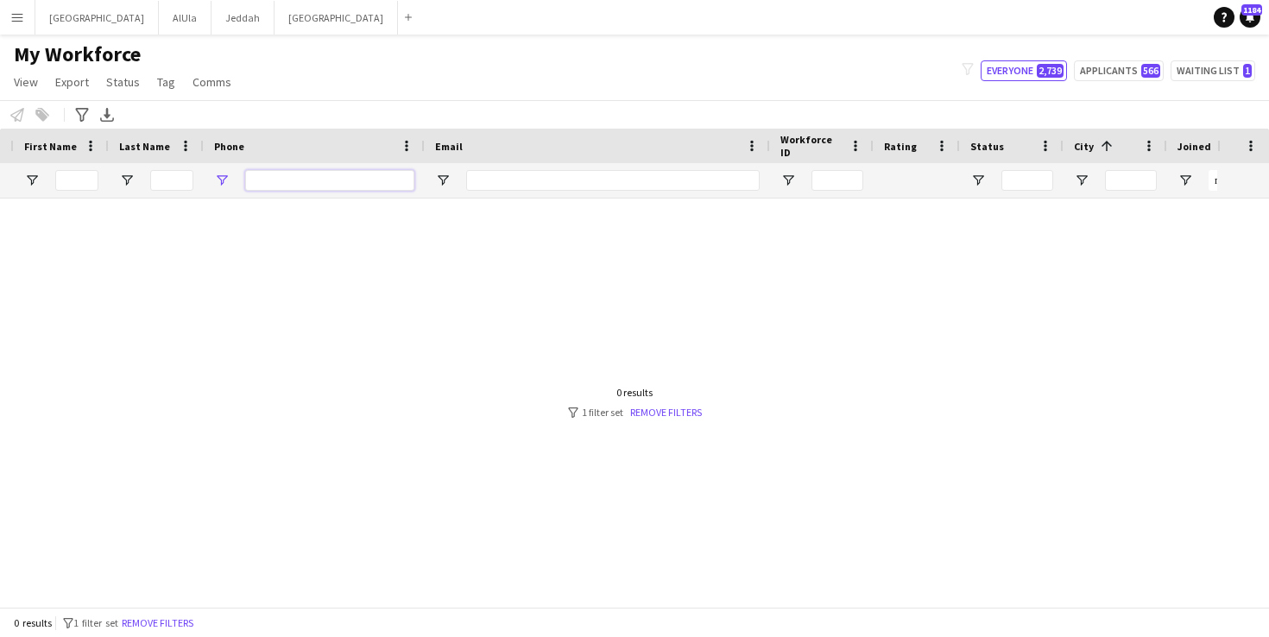
paste input "**********"
drag, startPoint x: 281, startPoint y: 174, endPoint x: 294, endPoint y: 221, distance: 48.6
click at [283, 182] on input "**********" at bounding box center [329, 180] width 169 height 21
type input "*********"
click at [311, 350] on div at bounding box center [609, 397] width 1218 height 396
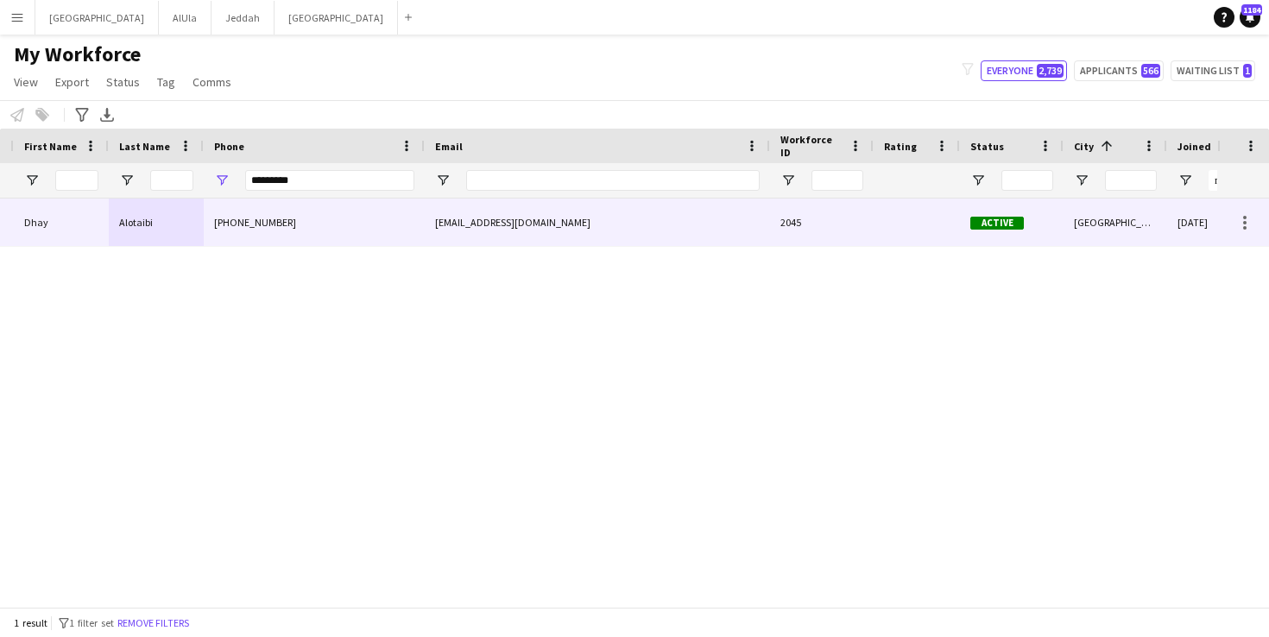
click at [311, 234] on div "[PHONE_NUMBER]" at bounding box center [314, 222] width 221 height 47
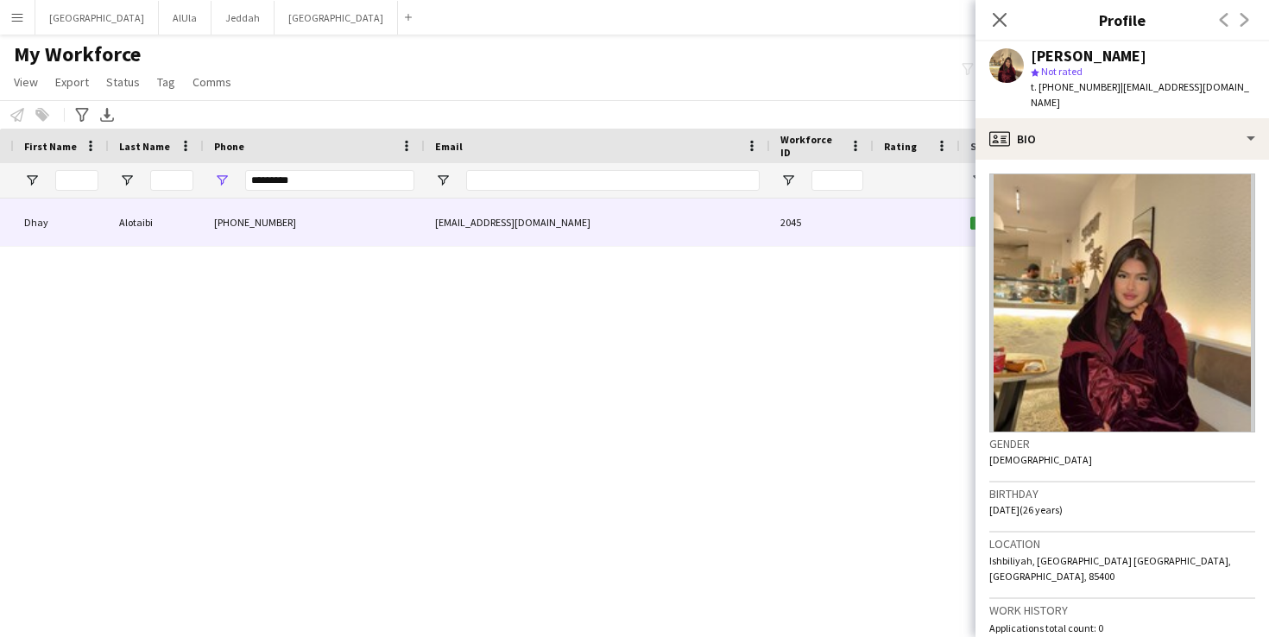
scroll to position [35, 0]
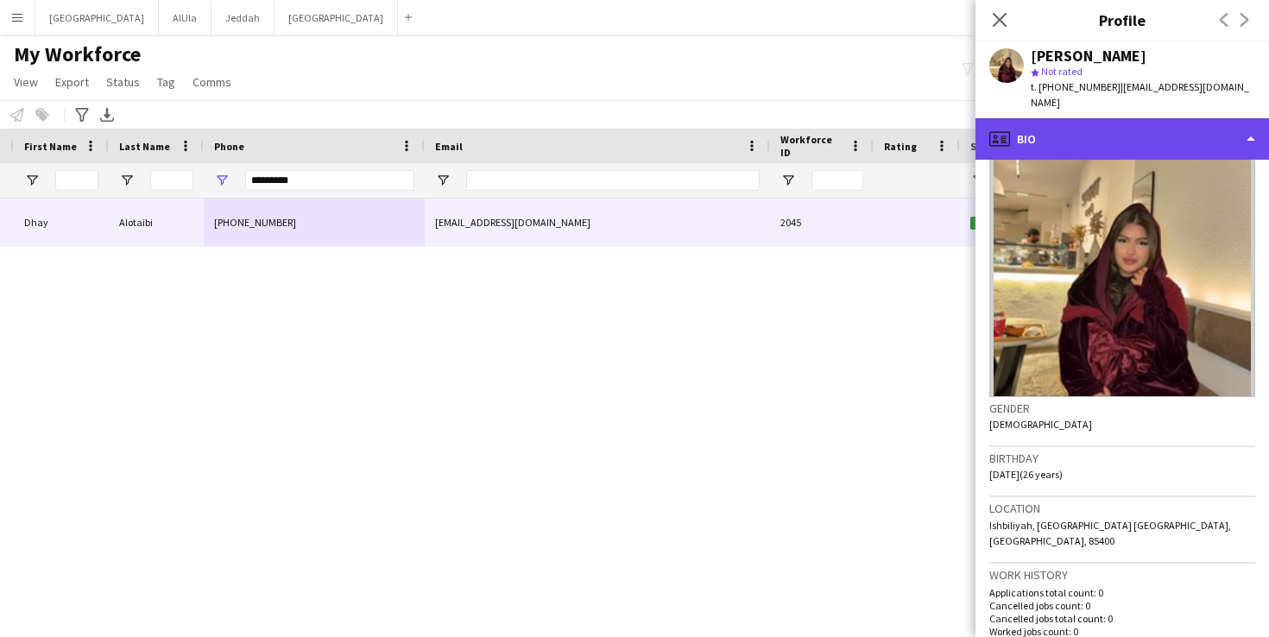
click at [1068, 126] on div "profile Bio" at bounding box center [1123, 138] width 294 height 41
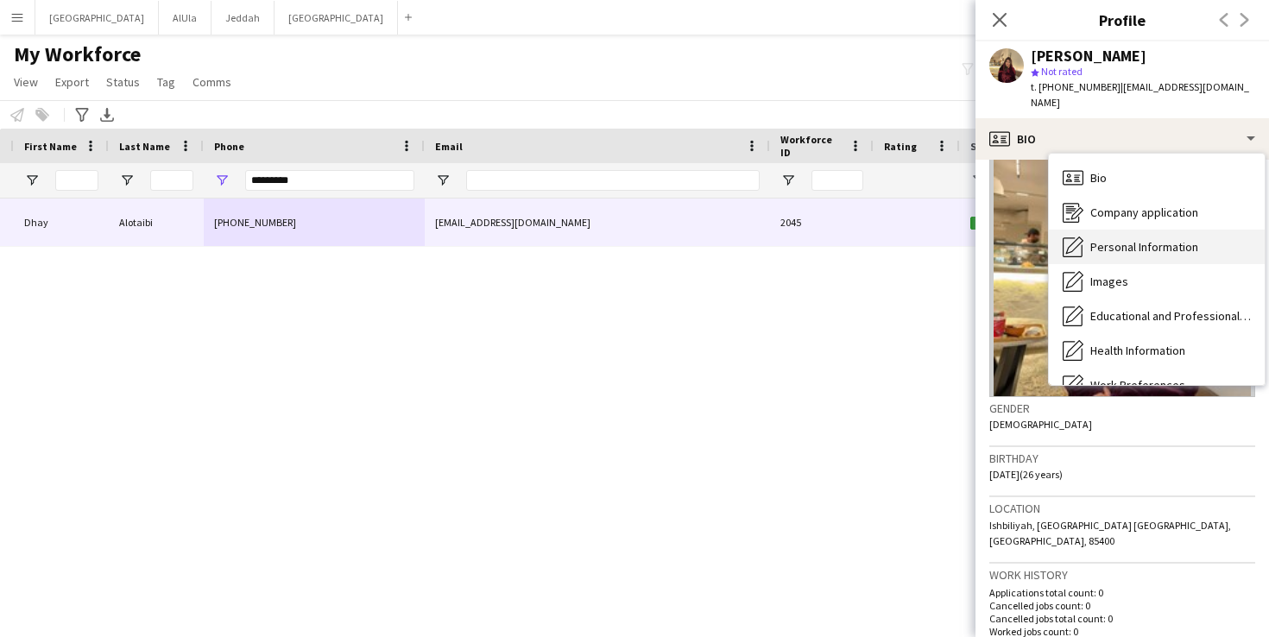
click at [1143, 241] on div "Personal Information Personal Information" at bounding box center [1157, 247] width 216 height 35
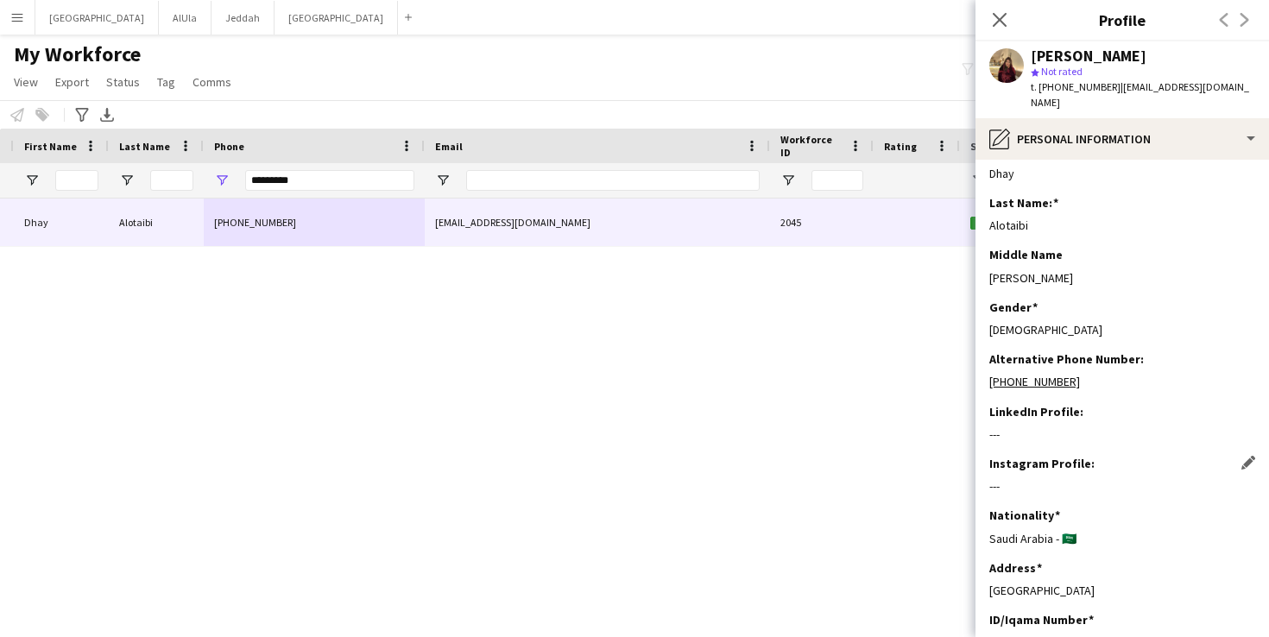
scroll to position [92, 0]
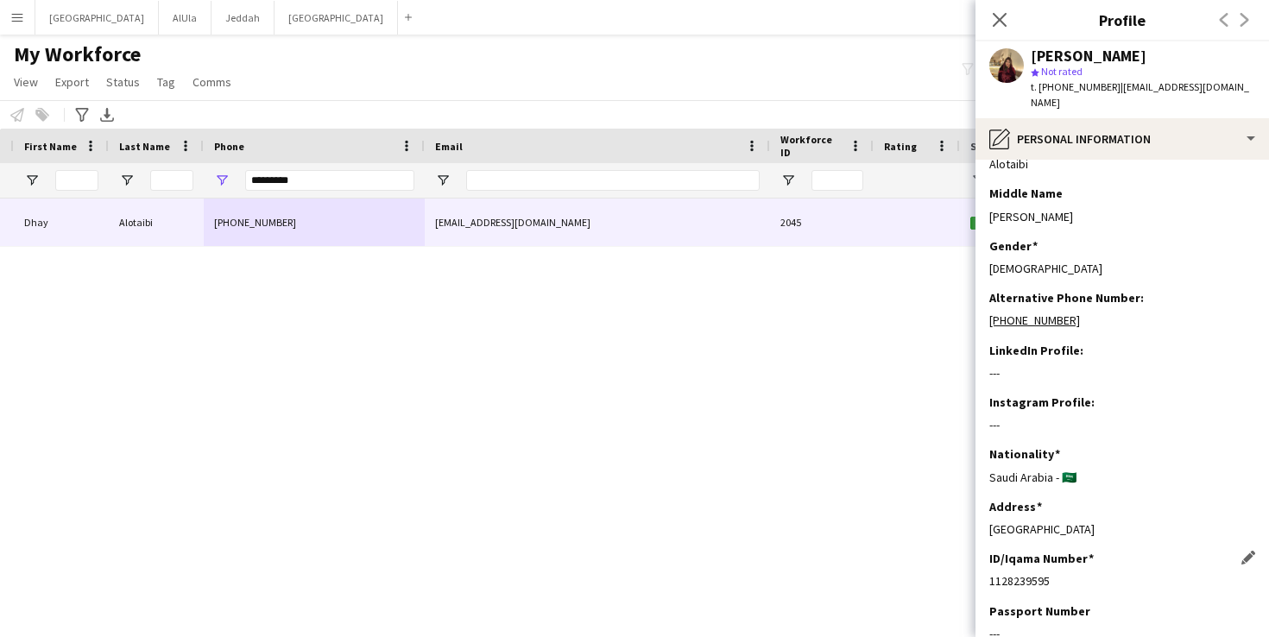
click at [999, 573] on div "1128239595" at bounding box center [1123, 581] width 266 height 16
click at [1062, 553] on div "ID/Iqama Number Edit this field 1128239595" at bounding box center [1123, 577] width 266 height 52
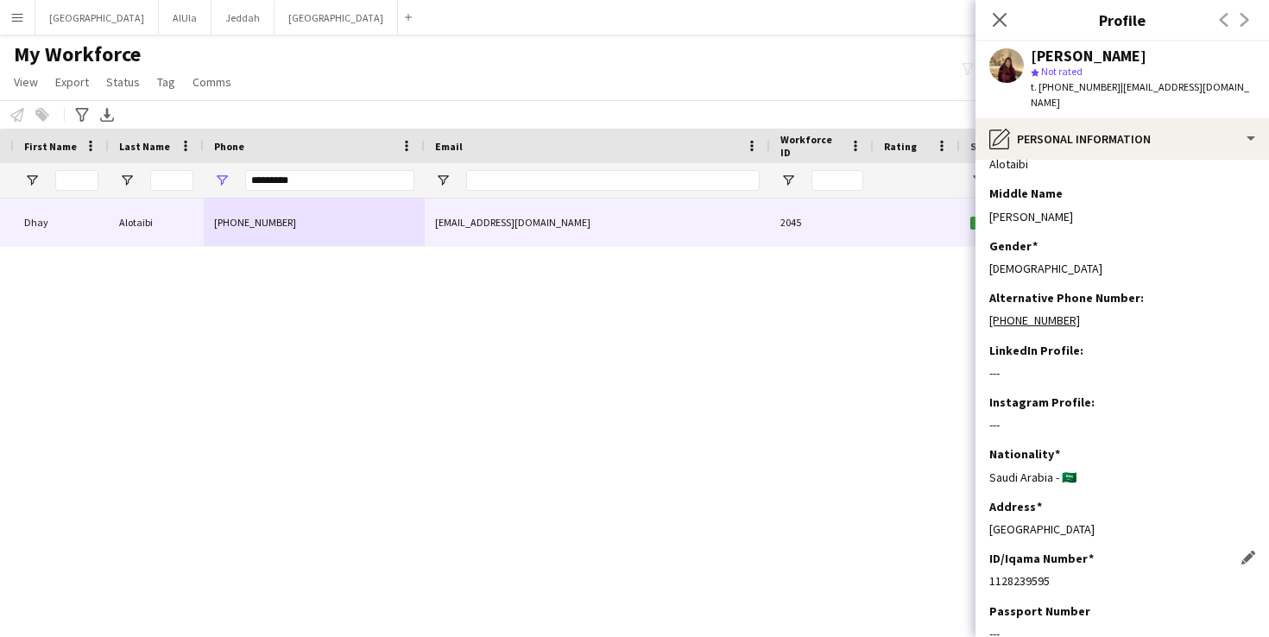
click at [1089, 555] on div "ID/Iqama Number Edit this field 1128239595" at bounding box center [1123, 577] width 266 height 52
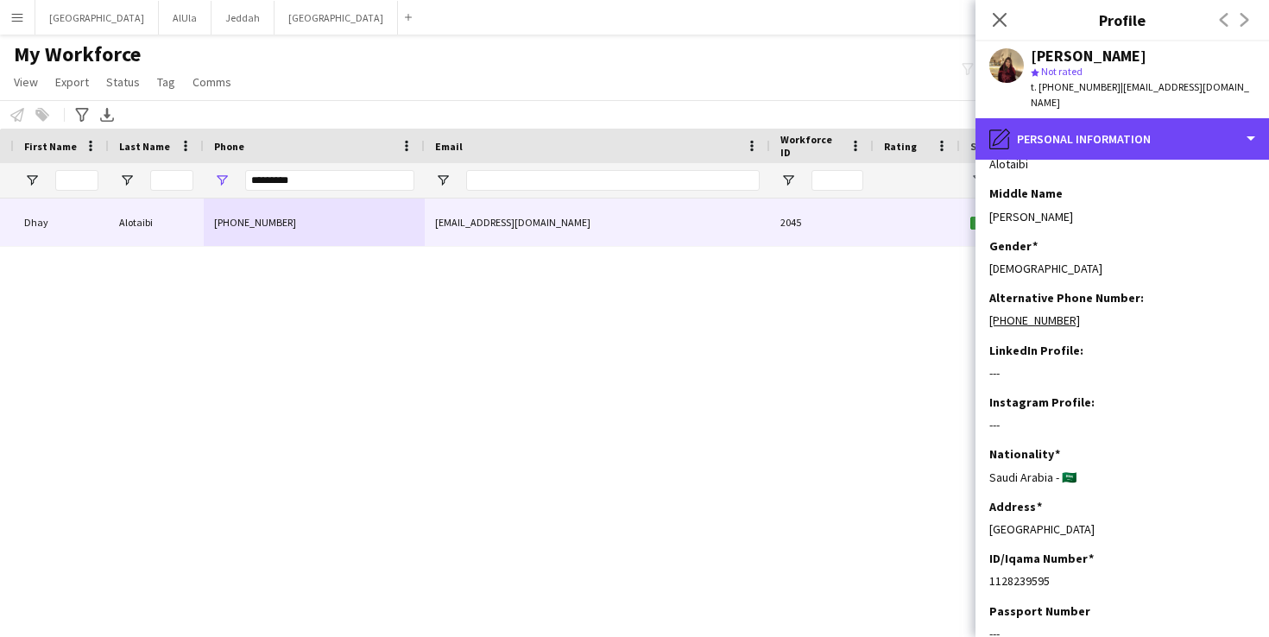
click at [1087, 118] on div "pencil4 Personal Information" at bounding box center [1123, 138] width 294 height 41
click at [1086, 118] on div "pencil4 Personal Information" at bounding box center [1123, 138] width 294 height 41
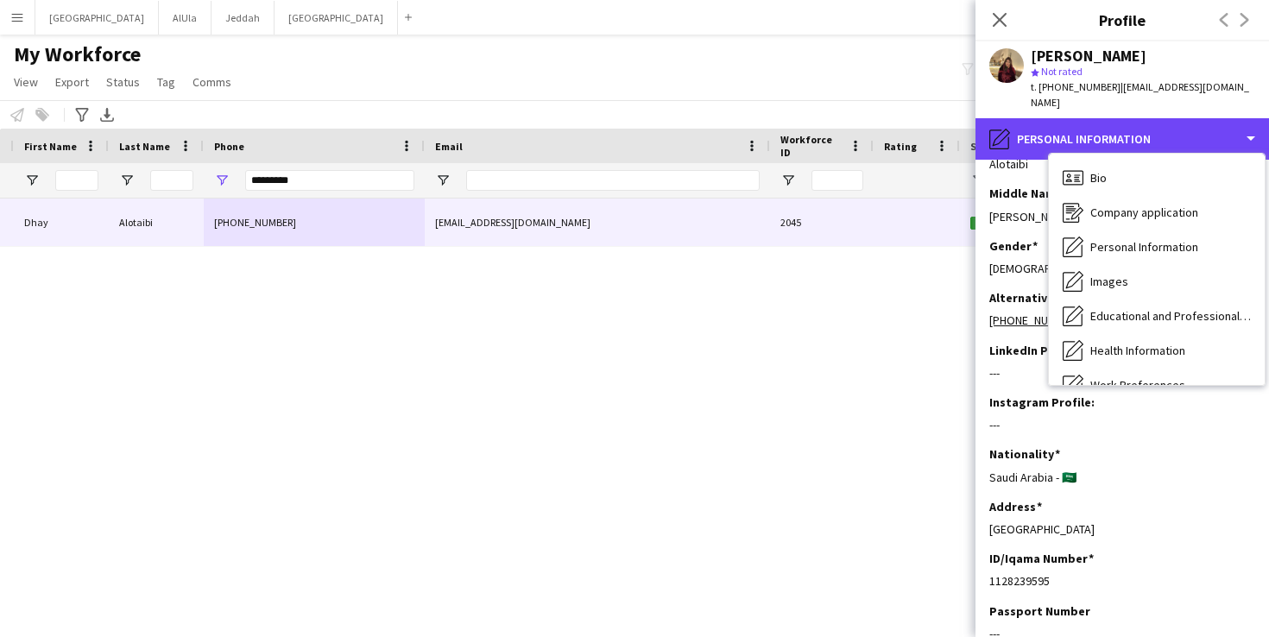
scroll to position [197, 0]
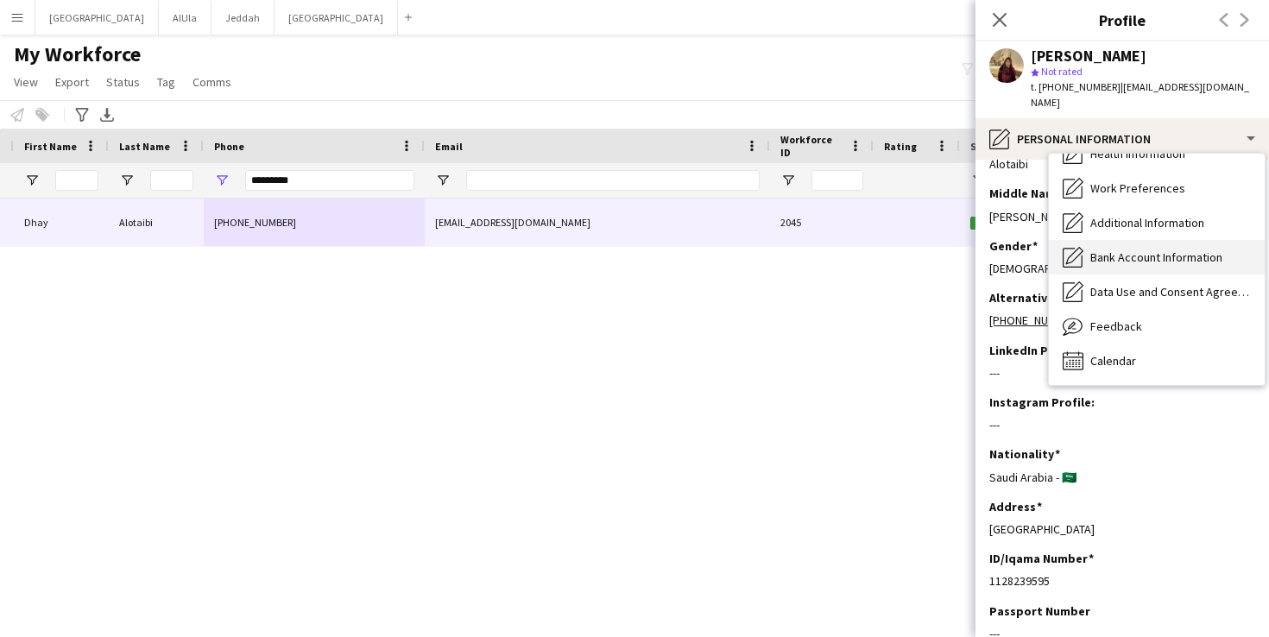
click at [1144, 250] on span "Bank Account Information" at bounding box center [1157, 258] width 132 height 16
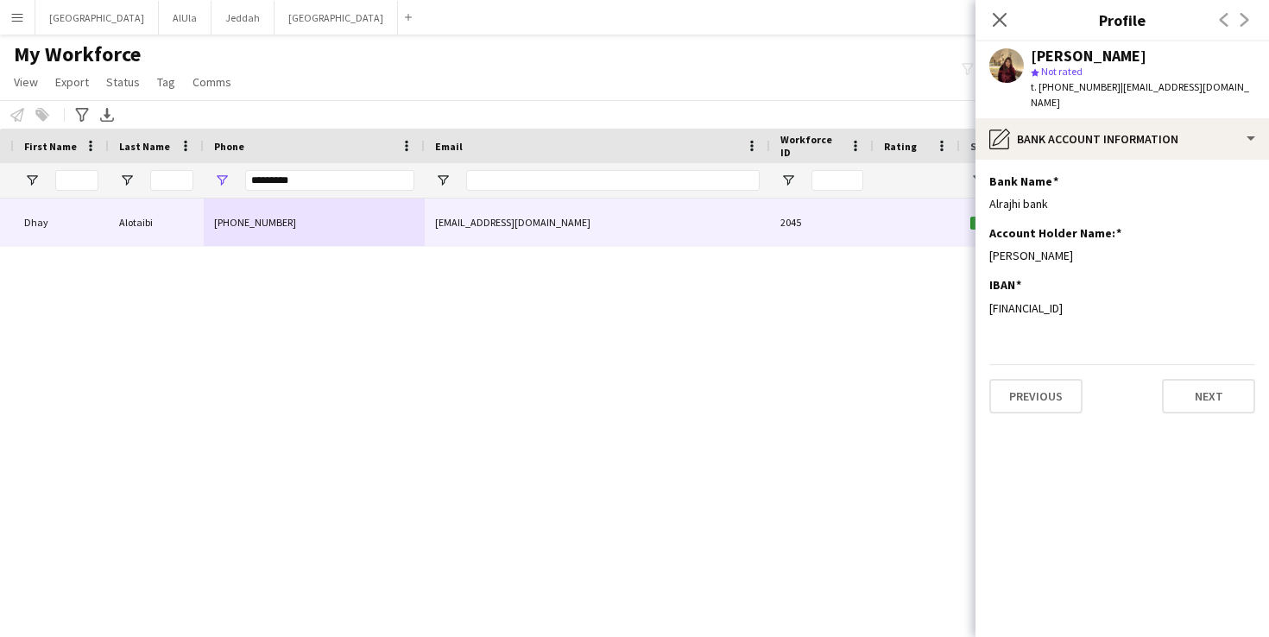
drag, startPoint x: 1143, startPoint y: 294, endPoint x: 984, endPoint y: 295, distance: 159.8
click at [984, 295] on app-section-data-types "Bank Name Edit this field Alrajhi bank Account Holder Name: Edit this field [PE…" at bounding box center [1123, 399] width 294 height 478
copy div "[FINANCIAL_ID]"
